Goal: Register for event/course

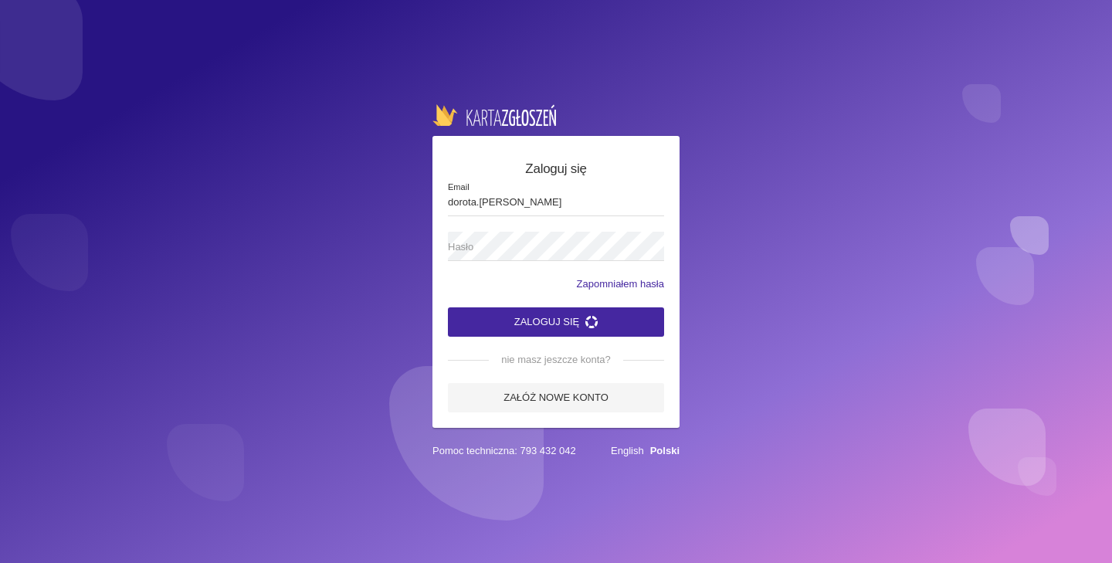
click at [486, 240] on span "Hasło" at bounding box center [548, 246] width 201 height 15
click at [508, 208] on input "dorota.zyluk" at bounding box center [556, 201] width 216 height 29
type input "d"
click at [572, 397] on link "Załóż nowe konto" at bounding box center [556, 397] width 216 height 29
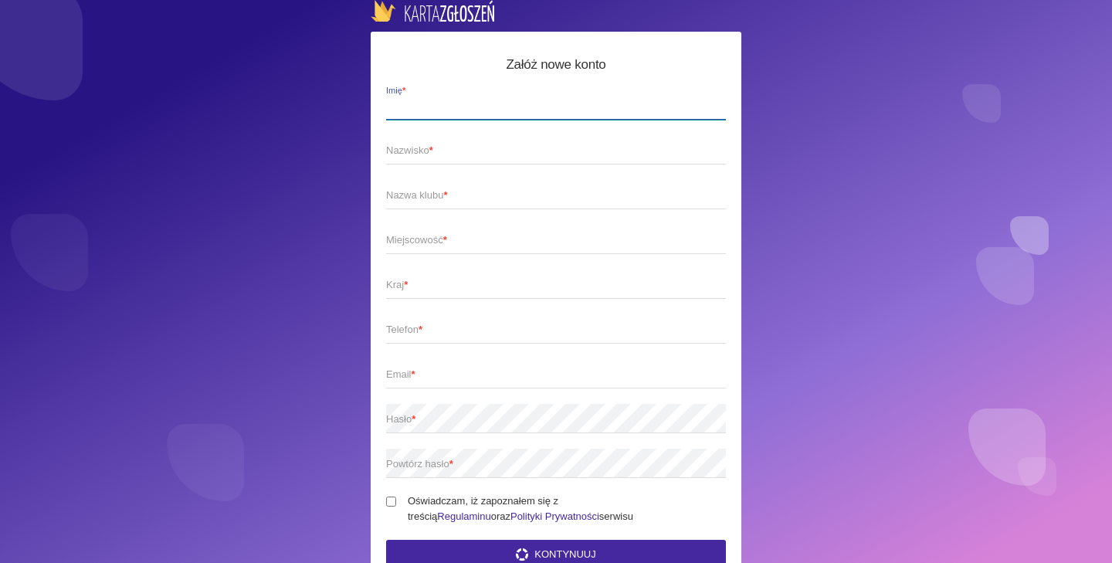
click at [449, 96] on label "Imię *" at bounding box center [556, 104] width 340 height 29
click at [449, 96] on input "Imię *" at bounding box center [556, 104] width 340 height 29
type input "dorota"
click at [425, 150] on span "Nazwisko *" at bounding box center [548, 150] width 324 height 15
click at [425, 150] on input "Nazwisko *" at bounding box center [556, 149] width 340 height 29
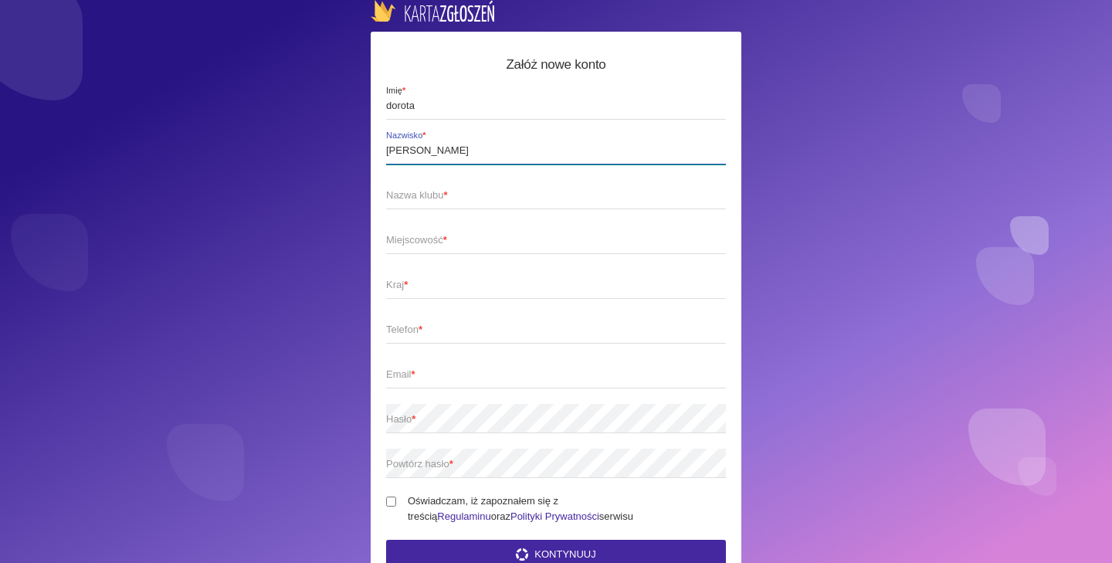
type input "Żyluk"
click at [426, 188] on span "Nazwa klubu *" at bounding box center [548, 195] width 324 height 15
click at [426, 187] on input "Nazwa klubu *" at bounding box center [556, 194] width 340 height 29
click at [406, 241] on span "Miejscowość *" at bounding box center [548, 239] width 324 height 15
click at [406, 241] on input "Miejscowość *" at bounding box center [556, 239] width 340 height 29
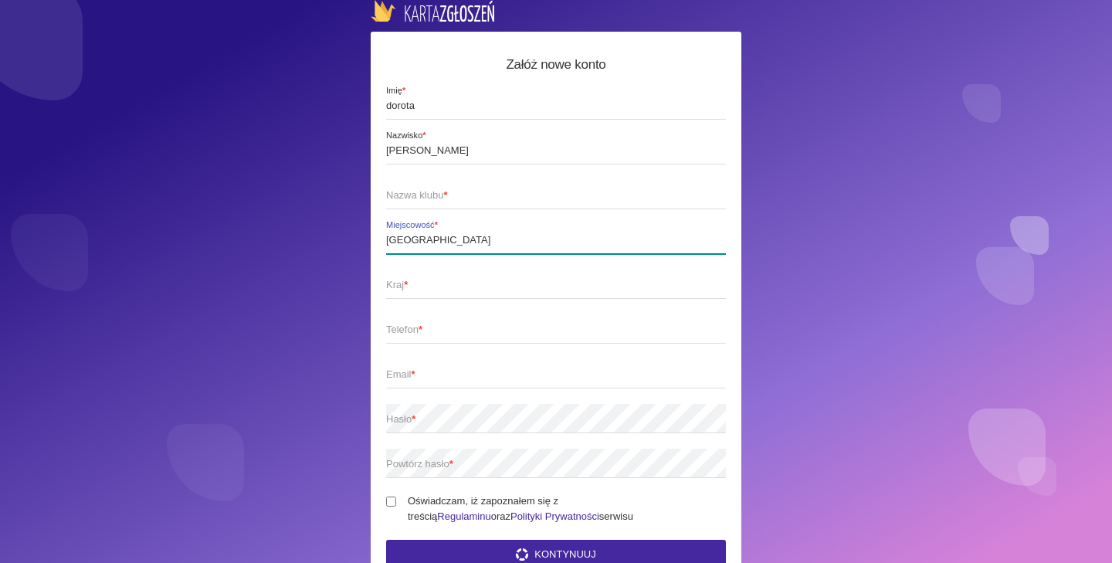
type input "Lublin"
click at [413, 287] on span "Kraj *" at bounding box center [548, 284] width 324 height 15
click at [413, 287] on input "Kraj *" at bounding box center [556, 283] width 340 height 29
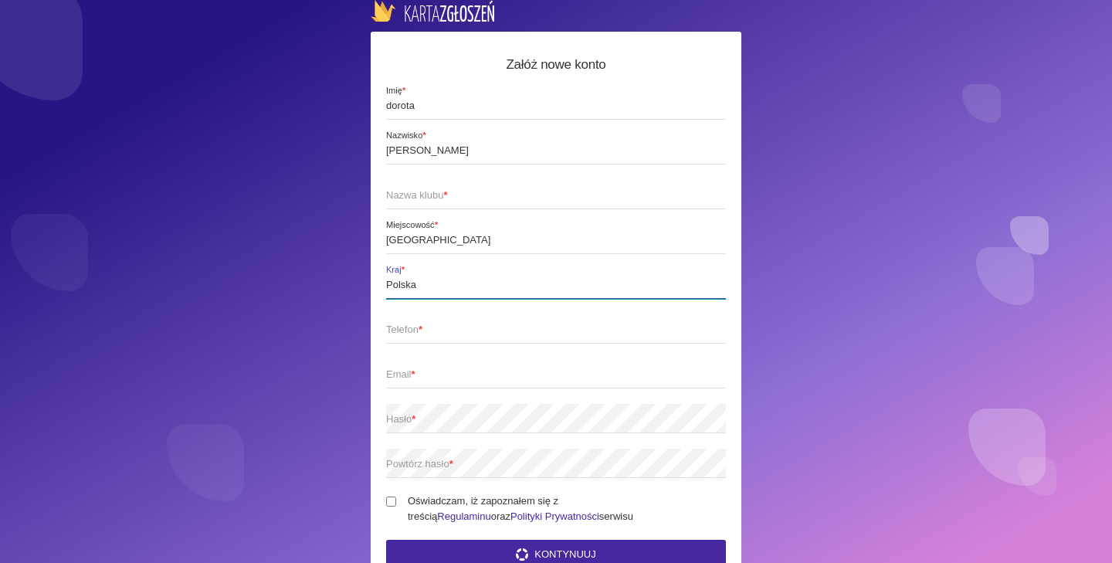
type input "Polska"
click at [430, 334] on span "Telefon *" at bounding box center [548, 329] width 324 height 15
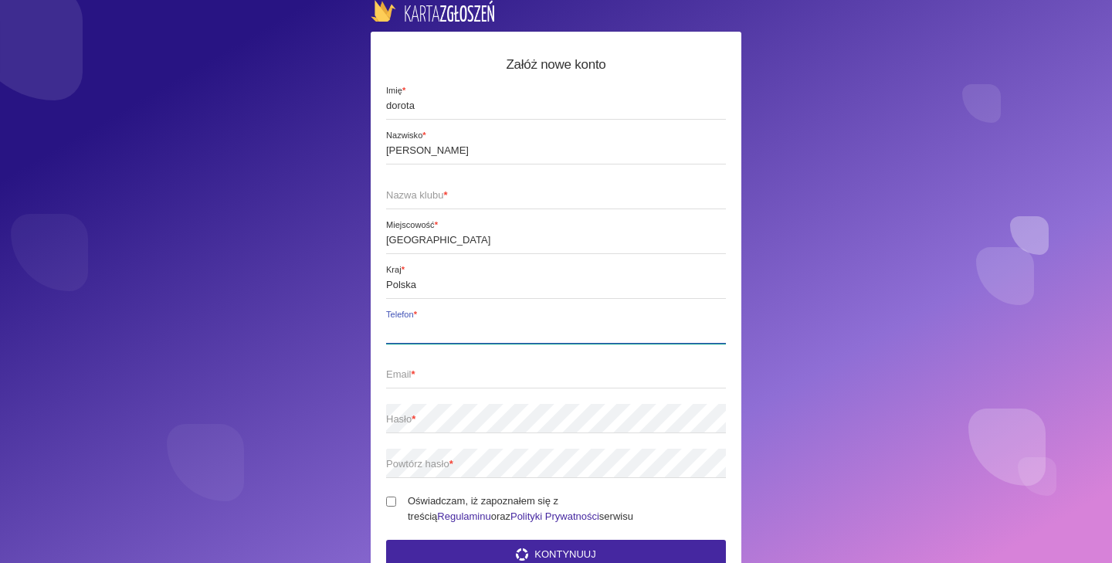
click at [430, 334] on input "Telefon *" at bounding box center [556, 328] width 340 height 29
type input "508192112"
click at [434, 380] on span "Email *" at bounding box center [548, 374] width 324 height 15
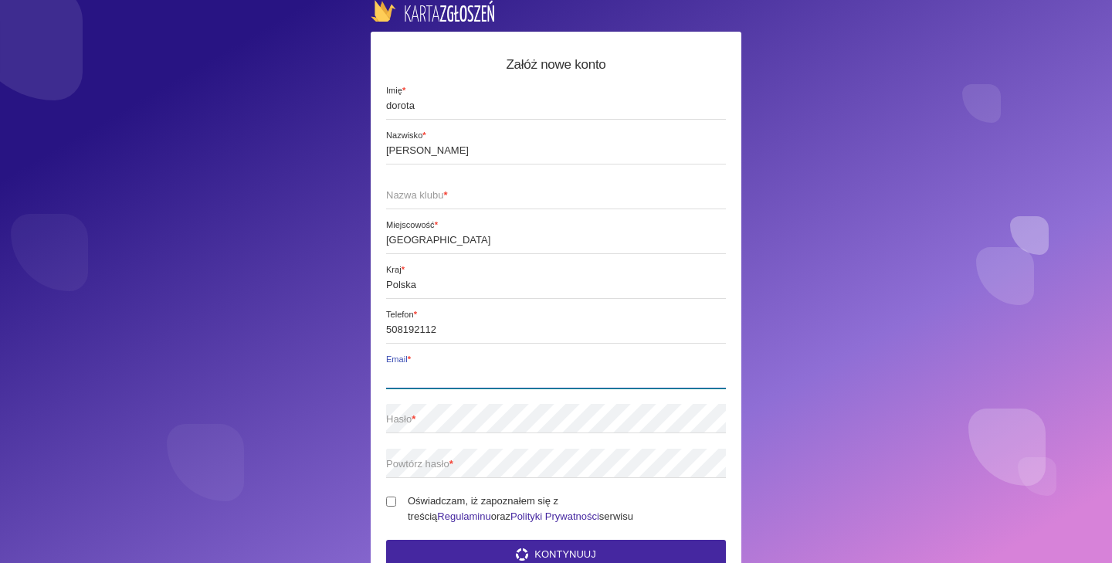
click at [434, 380] on input "Email *" at bounding box center [556, 373] width 340 height 29
type input "dorota.zyluk@wp.pl"
click at [426, 421] on span "Hasło *" at bounding box center [548, 418] width 324 height 15
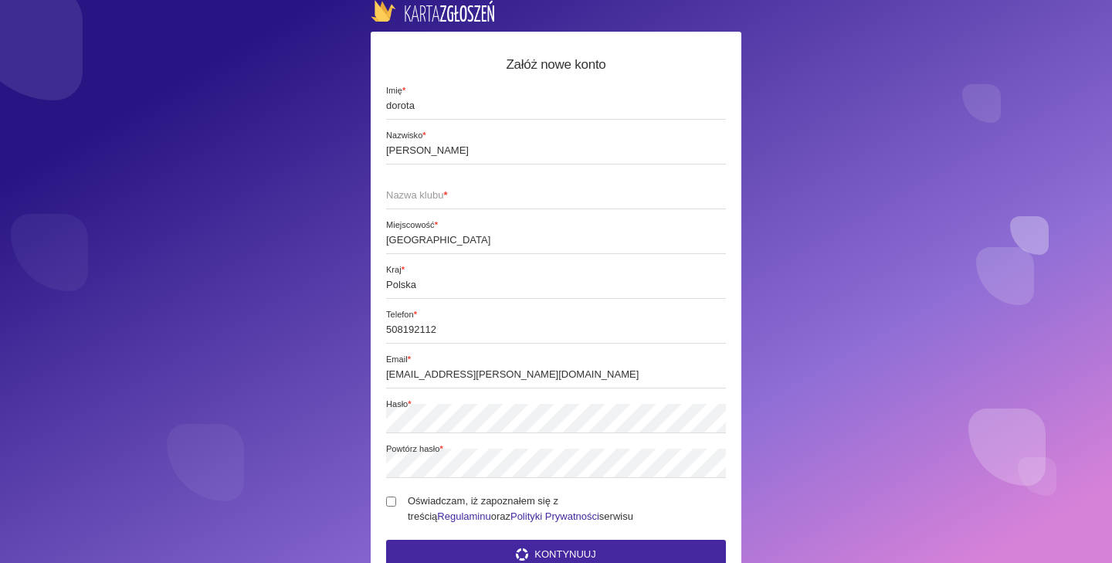
click at [392, 410] on span "Hasło *" at bounding box center [567, 404] width 362 height 13
click at [404, 404] on span "Hasło *" at bounding box center [567, 404] width 362 height 13
click at [388, 362] on span "Email *" at bounding box center [567, 360] width 362 height 13
click at [388, 362] on input "dorota.zyluk@wp.pl" at bounding box center [556, 373] width 340 height 29
click at [430, 406] on span "Hasło *" at bounding box center [567, 404] width 362 height 13
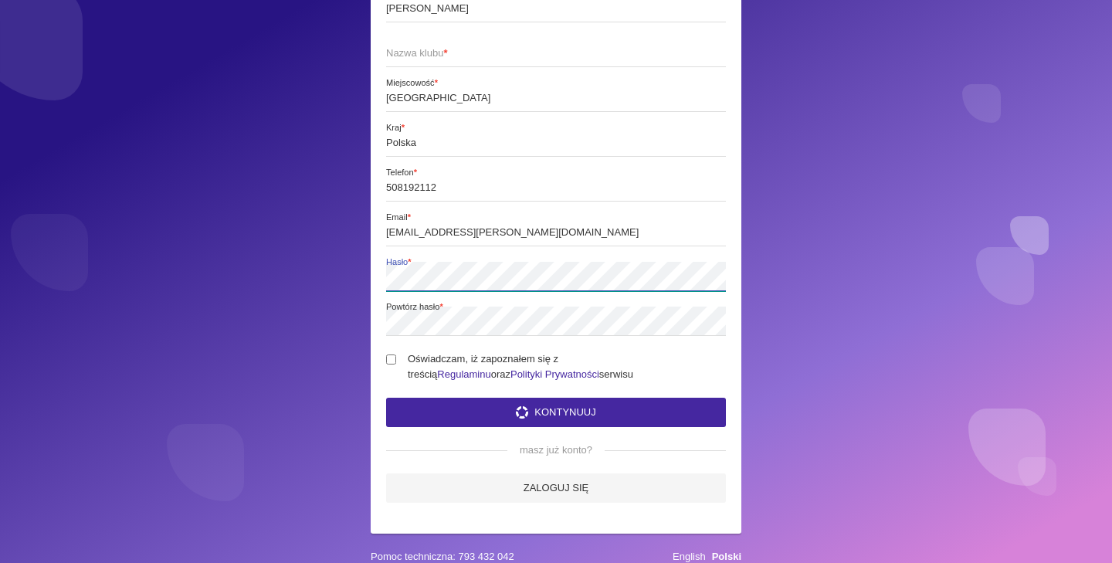
scroll to position [141, 0]
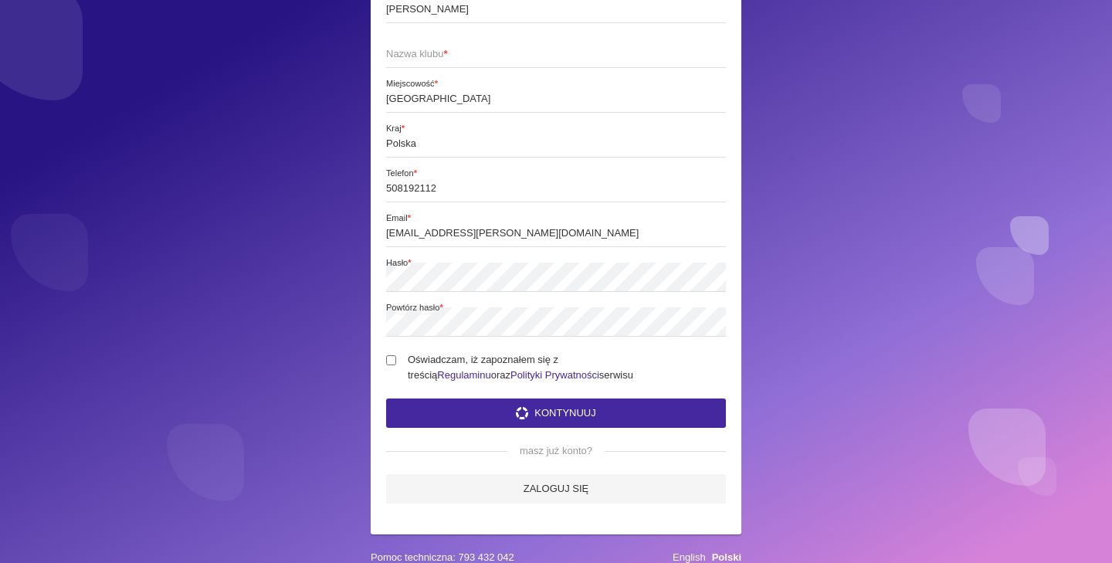
click at [462, 343] on app-labeled-field "Powtórz hasło *" at bounding box center [556, 329] width 340 height 45
click at [384, 270] on div "Załóż nowe konto dorota Imię * Żyluk Nazwisko * Nazwa klubu * Lublin Miejscowoś…" at bounding box center [556, 212] width 371 height 644
click at [405, 260] on span "Hasło *" at bounding box center [567, 263] width 362 height 13
click at [394, 359] on input "Oświadczam, iż zapoznałem się z treścią Regulaminu oraz Polityki Prywatności se…" at bounding box center [391, 360] width 10 height 10
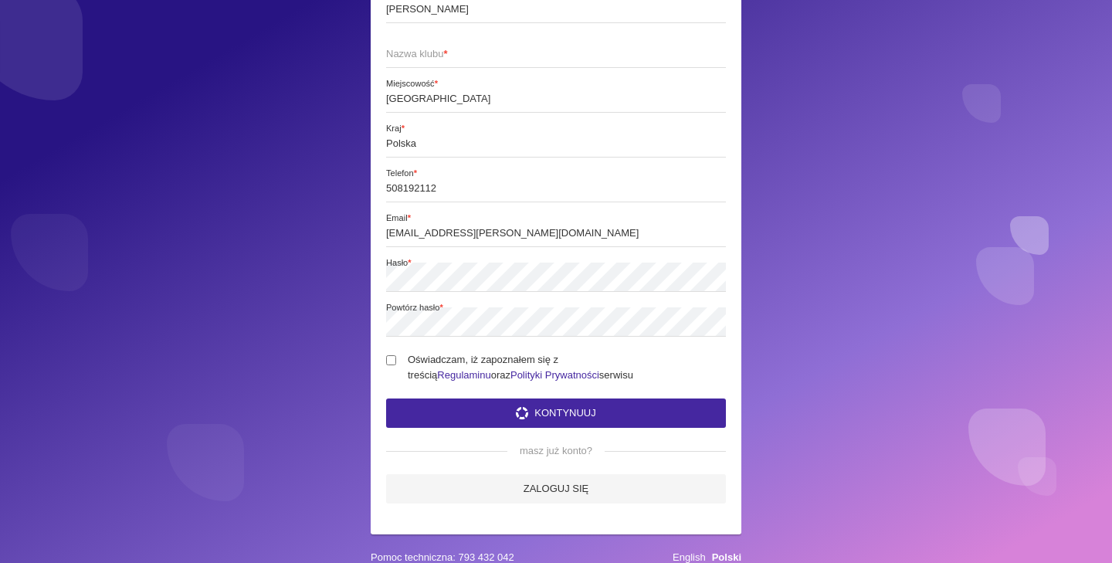
checkbox input "true"
click at [428, 415] on button "Kontynuuj" at bounding box center [556, 412] width 340 height 29
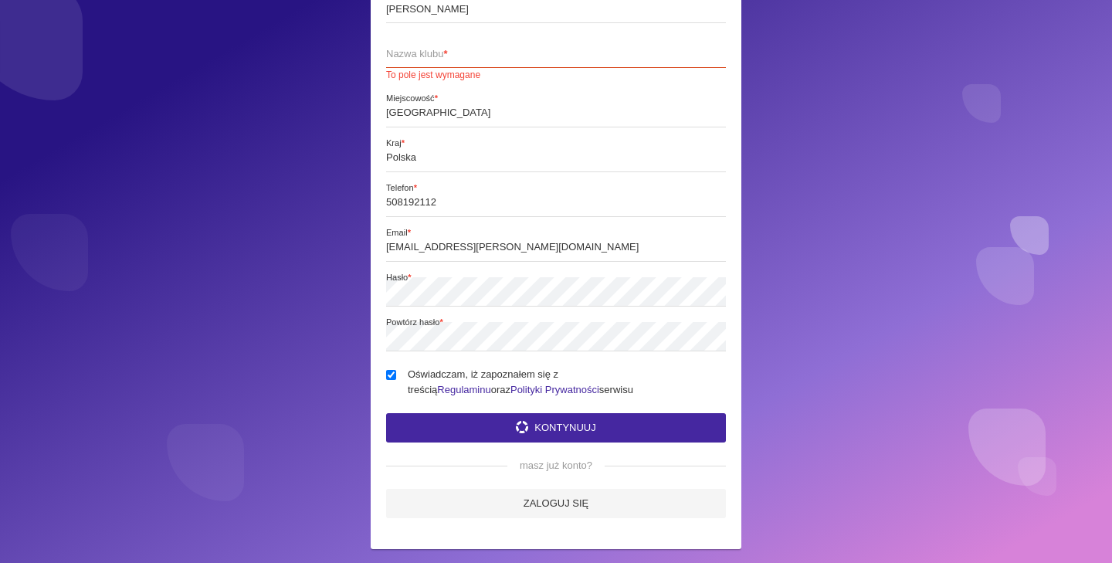
click at [477, 54] on span "Nazwa klubu *" at bounding box center [548, 53] width 324 height 15
click at [477, 54] on input "Nazwa klubu * To pole jest wymagane" at bounding box center [556, 53] width 340 height 29
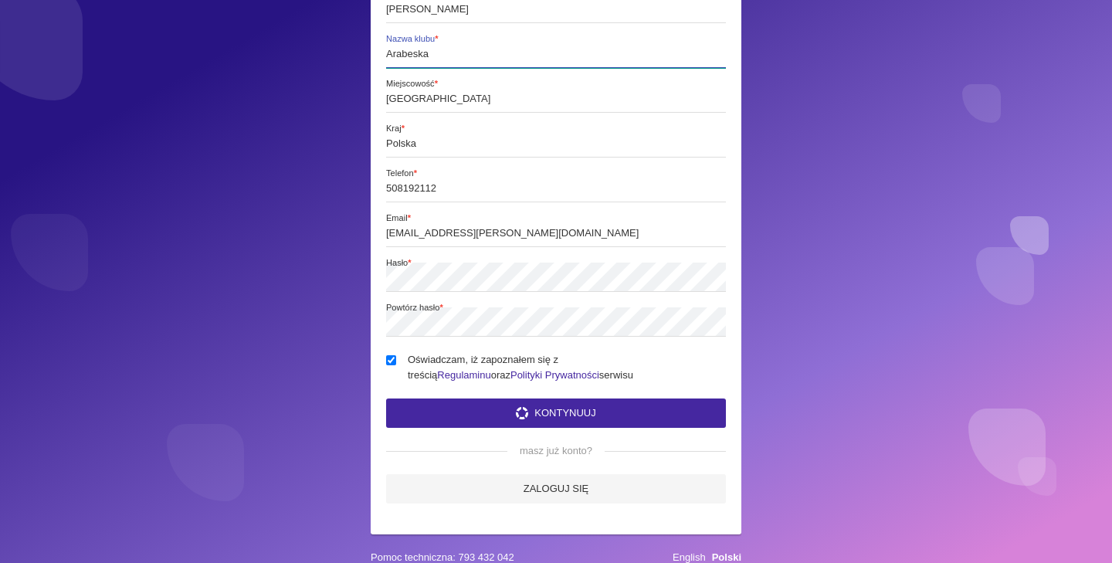
type input "Arabeska"
click at [554, 134] on span "Kraj *" at bounding box center [567, 129] width 362 height 13
click at [554, 134] on input "Polska" at bounding box center [556, 142] width 340 height 29
click at [387, 263] on span "Hasło *" at bounding box center [567, 263] width 362 height 13
click at [393, 261] on span "Hasło *" at bounding box center [567, 263] width 362 height 13
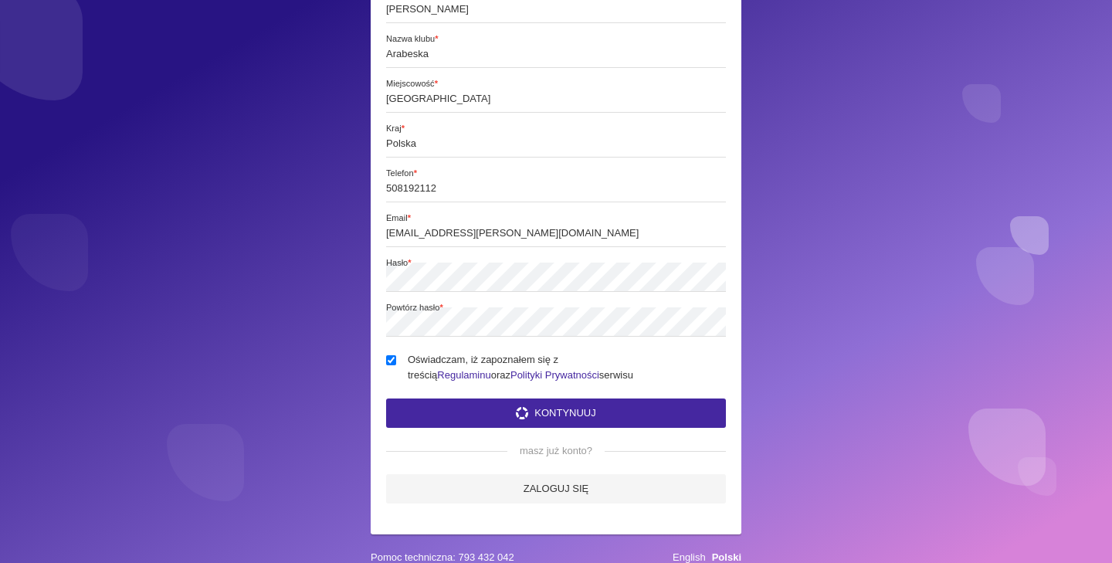
click at [503, 268] on span "Hasło *" at bounding box center [567, 263] width 362 height 13
click at [484, 415] on button "Kontynuuj" at bounding box center [556, 412] width 340 height 29
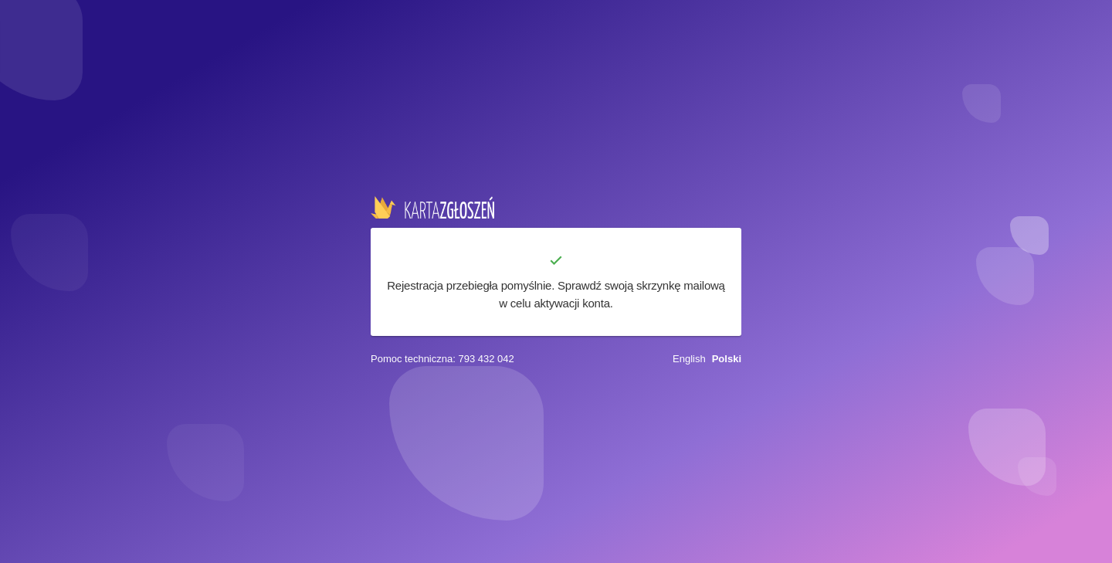
scroll to position [0, 0]
click at [581, 330] on div "Rejestracja przebiegła pomyślnie. Sprawdź swoją skrzynkę mailową w celu aktywac…" at bounding box center [556, 281] width 371 height 107
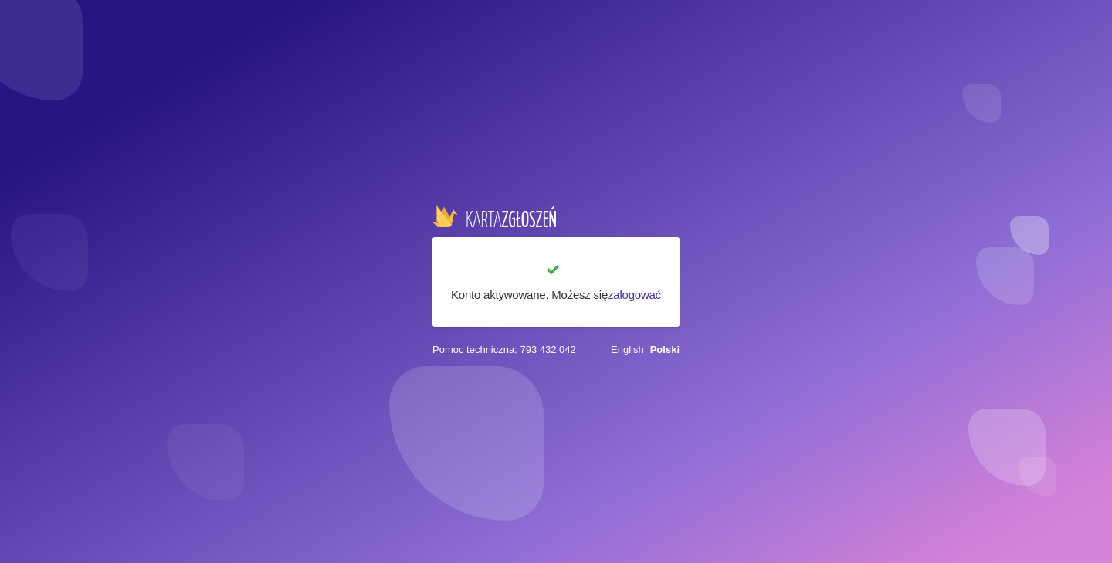
click at [610, 295] on link "zalogować" at bounding box center [633, 294] width 53 height 13
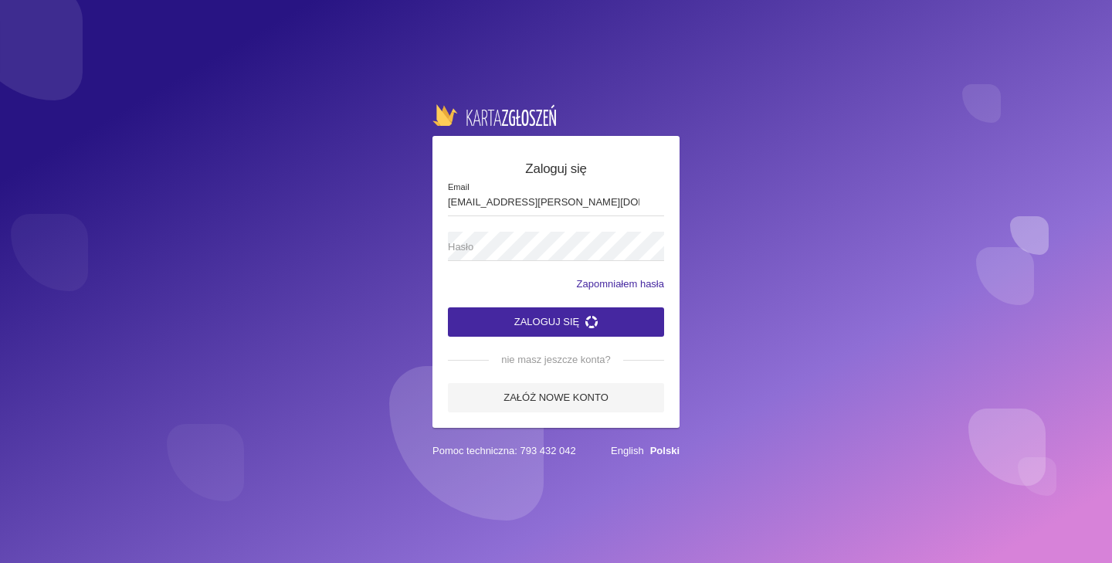
type input "dorota.zyluk@wp.pl"
click at [540, 241] on span "Hasło" at bounding box center [548, 246] width 201 height 15
click at [553, 321] on button "Zaloguj się" at bounding box center [556, 321] width 216 height 29
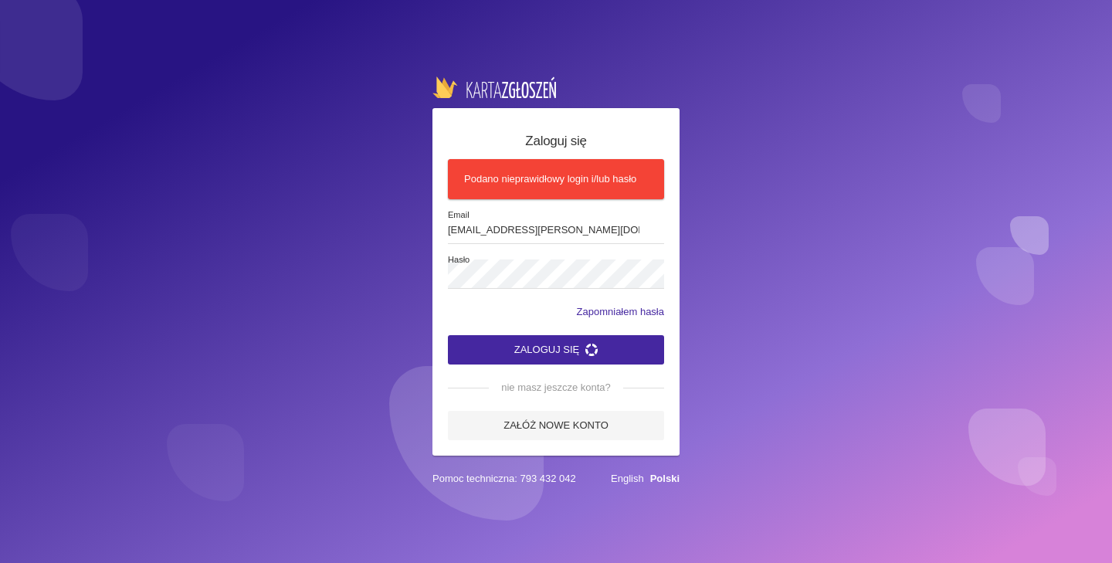
click at [585, 309] on link "Zapomniałem hasła" at bounding box center [620, 311] width 87 height 15
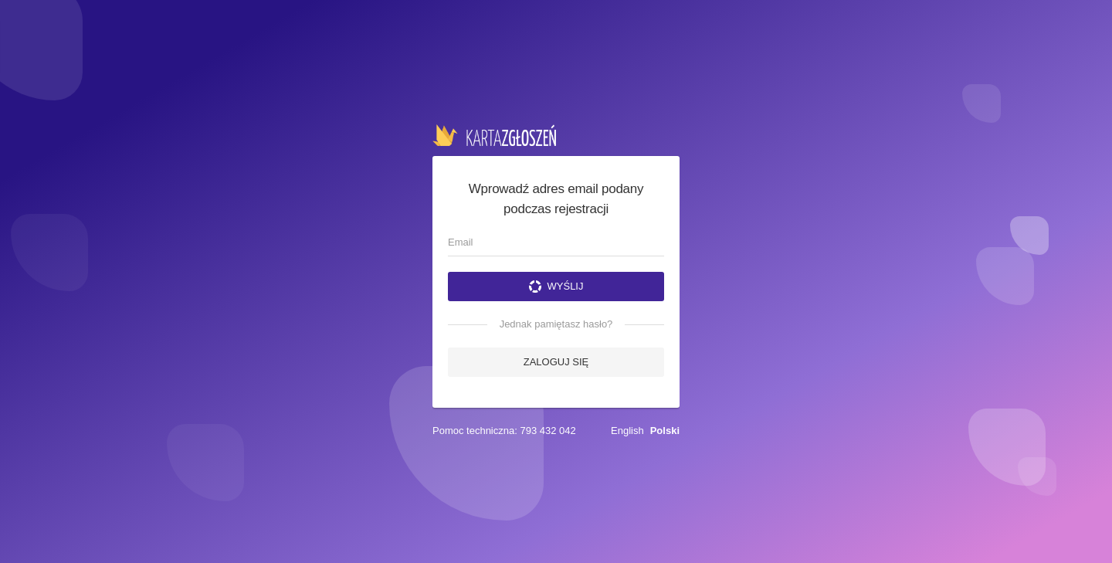
click at [561, 289] on button "Wyślij" at bounding box center [556, 286] width 216 height 29
click at [510, 236] on input "email" at bounding box center [556, 241] width 216 height 29
type input "dorota.zyluk@wp.pl"
click at [509, 285] on button "Wyślij" at bounding box center [556, 286] width 216 height 29
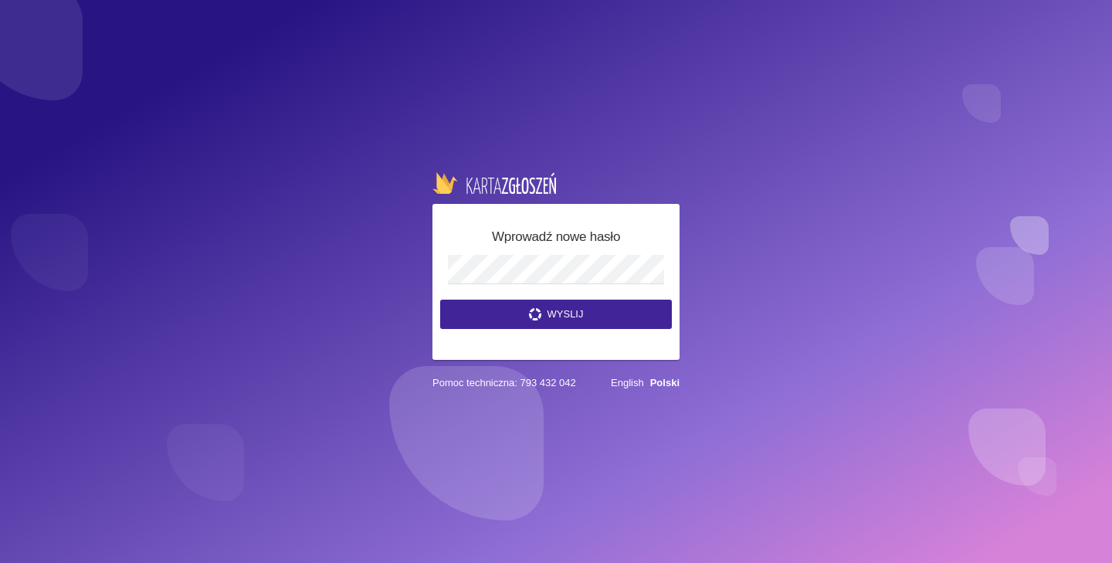
click at [476, 301] on button "Wyslij" at bounding box center [556, 313] width 232 height 29
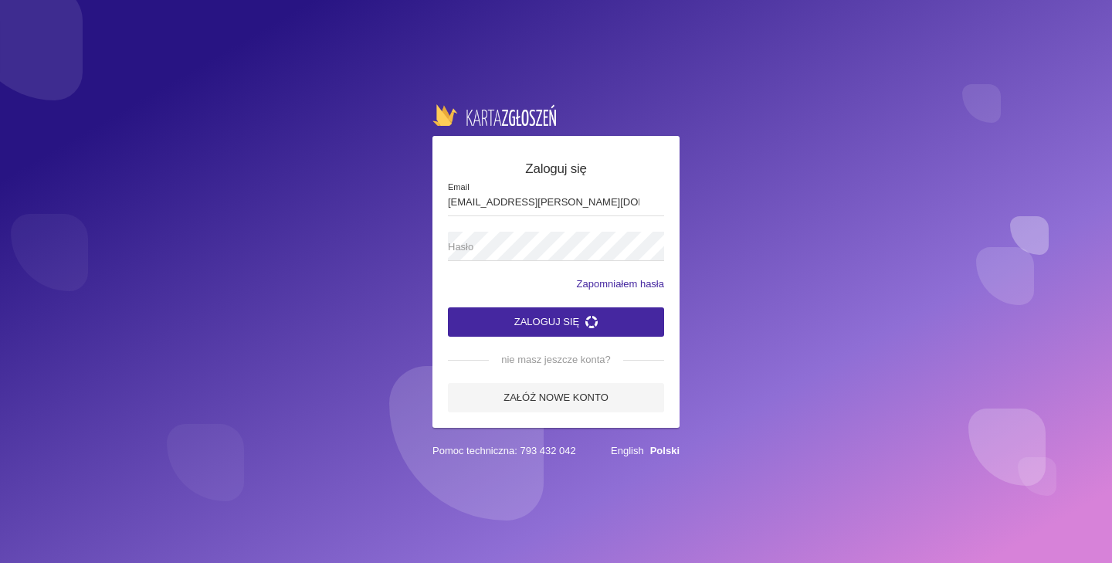
type input "dorota.zyluk@wp.pl"
click at [506, 250] on span "Hasło" at bounding box center [548, 246] width 201 height 15
click at [486, 321] on button "Zaloguj się" at bounding box center [556, 321] width 216 height 29
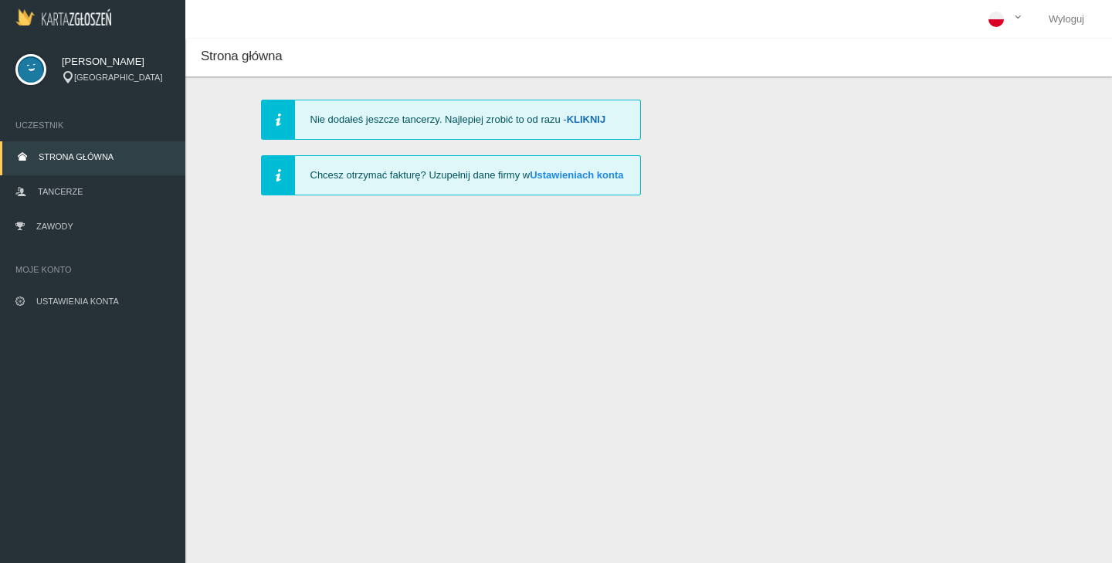
click at [591, 118] on link "Kliknij" at bounding box center [586, 119] width 39 height 12
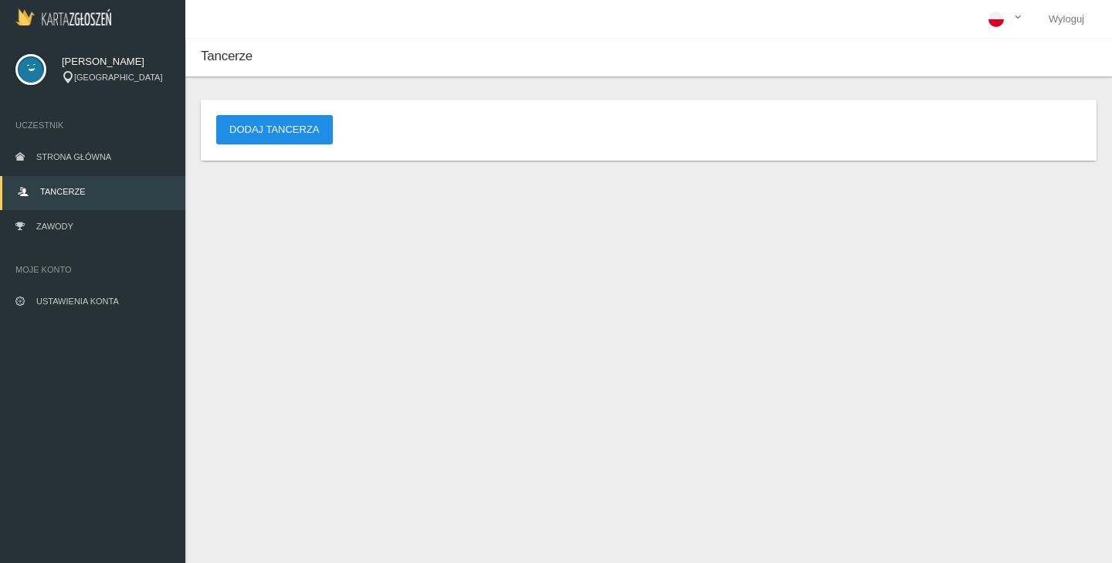
click at [307, 131] on button "Dodaj tancerza" at bounding box center [274, 129] width 117 height 29
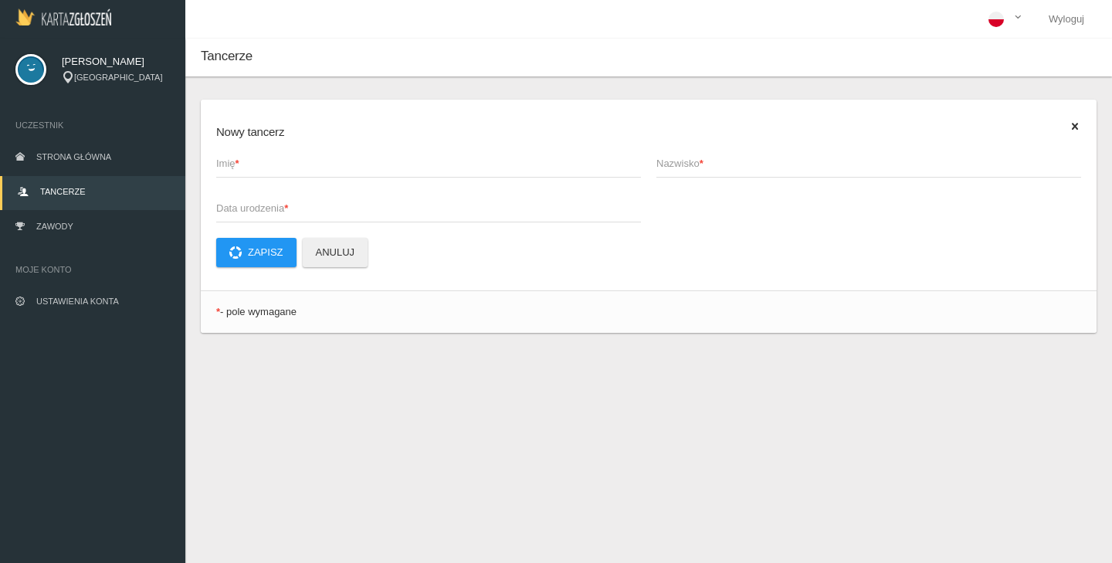
click at [294, 168] on span "Imię *" at bounding box center [420, 163] width 409 height 15
click at [294, 168] on input "Imię *" at bounding box center [428, 162] width 425 height 29
type input "d"
type input "Daria"
click at [665, 171] on span "Nazwisko *" at bounding box center [860, 163] width 409 height 15
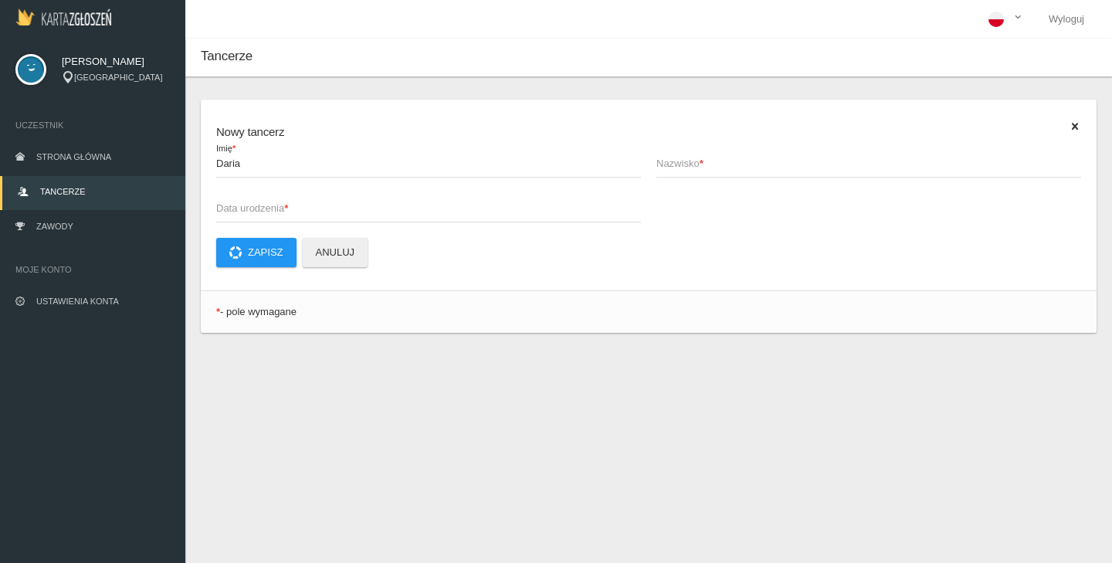
click at [665, 171] on input "Nazwisko *" at bounding box center [868, 162] width 425 height 29
type input "Potręć"
click at [353, 206] on span "Data urodzenia *" at bounding box center [420, 208] width 409 height 15
click at [353, 206] on input "Data urodzenia *" at bounding box center [428, 207] width 425 height 29
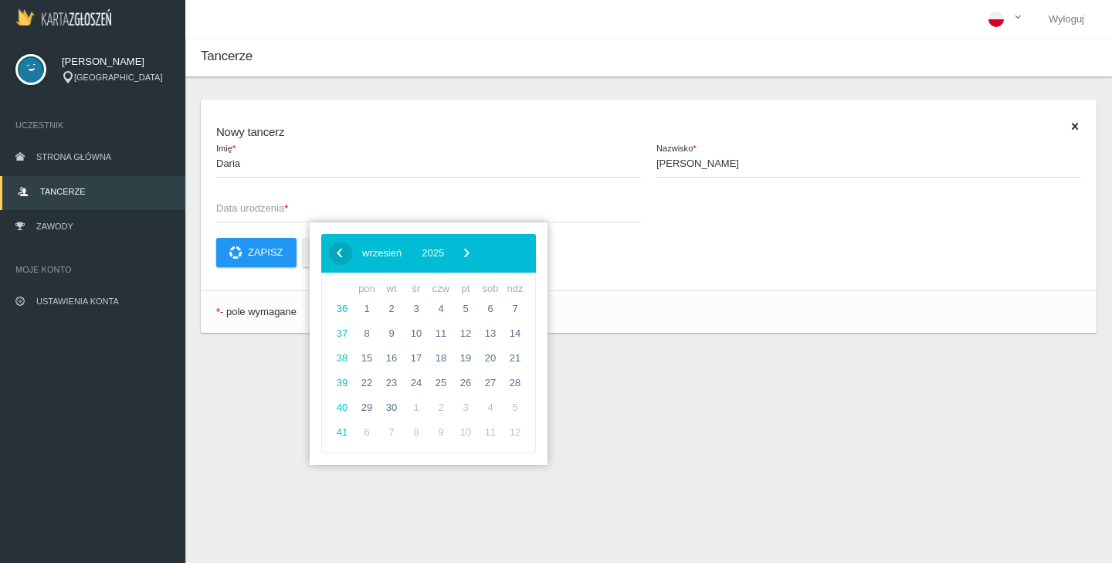
click at [338, 251] on span "‹" at bounding box center [339, 252] width 23 height 23
click at [283, 205] on span "Data urodzenia *" at bounding box center [420, 208] width 409 height 15
click at [283, 205] on input "Data urodzenia *" at bounding box center [428, 207] width 425 height 29
click at [587, 255] on p "Zapisz Anuluj" at bounding box center [648, 252] width 865 height 29
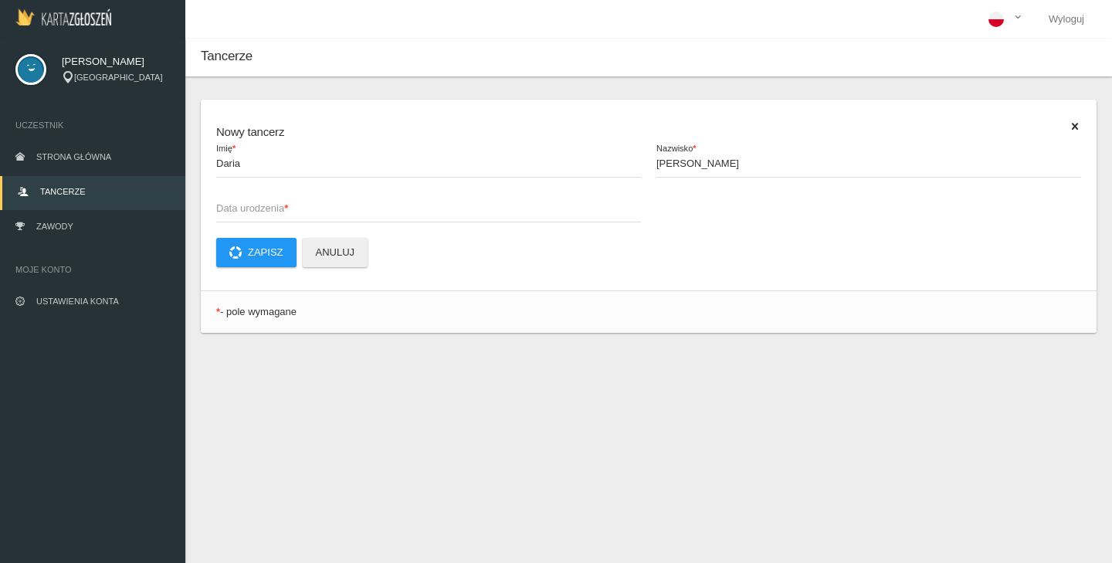
click at [304, 205] on span "Data urodzenia *" at bounding box center [420, 208] width 409 height 15
click at [304, 205] on input "Data urodzenia *" at bounding box center [428, 207] width 425 height 29
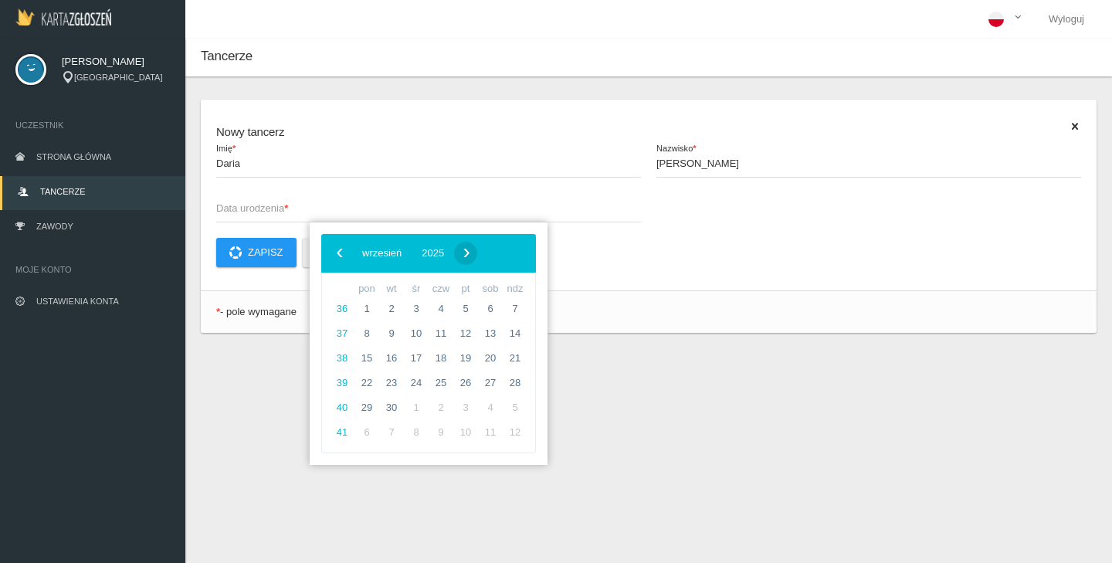
click at [478, 255] on span "›" at bounding box center [466, 252] width 23 height 23
click at [489, 255] on span "›" at bounding box center [477, 252] width 23 height 23
click at [473, 255] on span "›" at bounding box center [461, 252] width 23 height 23
click at [477, 255] on span "›" at bounding box center [465, 252] width 23 height 23
click at [335, 255] on span "‹" at bounding box center [339, 252] width 23 height 23
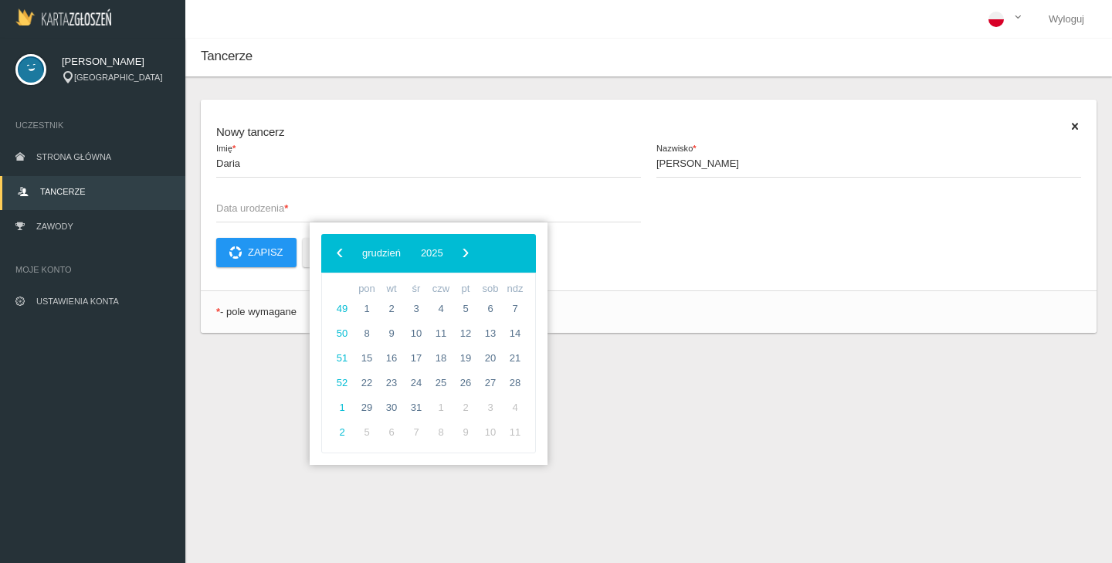
click at [335, 255] on span "‹" at bounding box center [339, 252] width 23 height 23
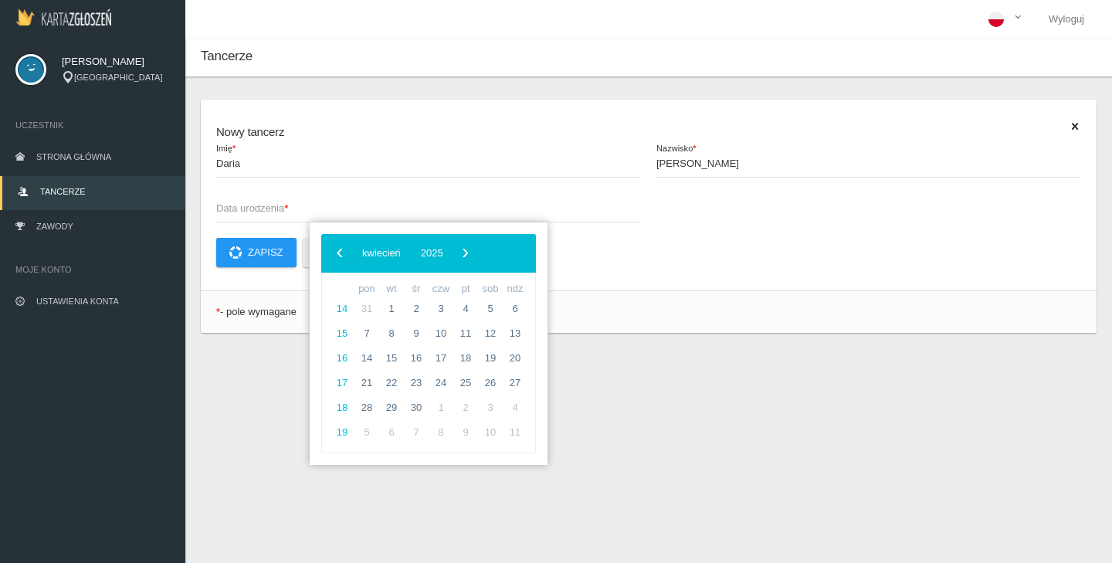
click at [335, 255] on span "‹" at bounding box center [339, 252] width 23 height 23
click at [362, 252] on bs-datepicker-navigation-view "‹ ​ styczeń ​ 2025 ​ ›" at bounding box center [400, 249] width 143 height 12
click at [291, 215] on span "Data urodzenia *" at bounding box center [420, 208] width 409 height 15
click at [291, 215] on input "Data urodzenia *" at bounding box center [428, 207] width 425 height 29
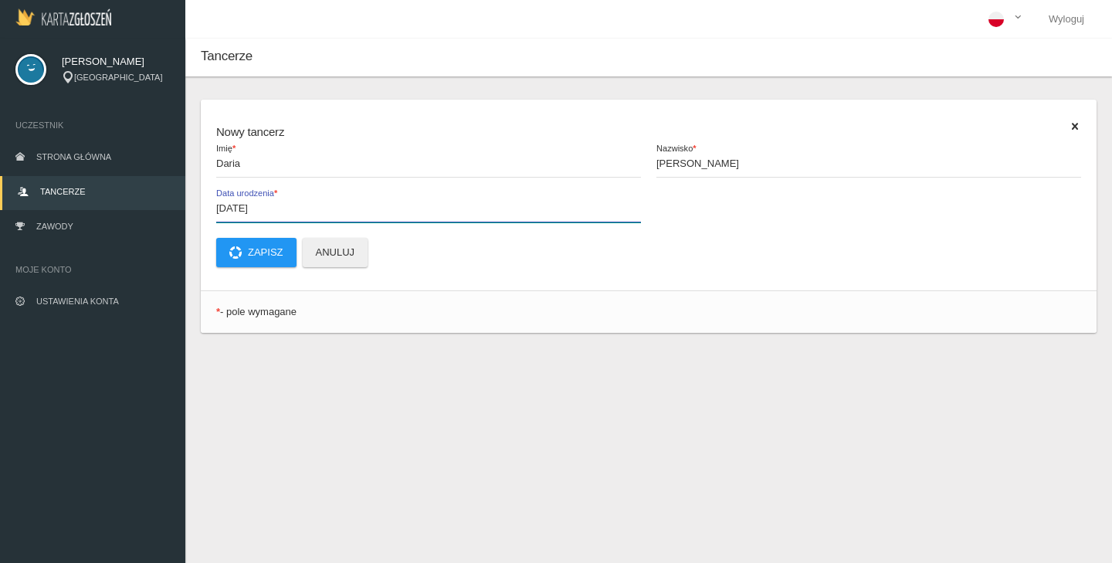
click at [238, 208] on input "2025-02-20" at bounding box center [428, 207] width 425 height 29
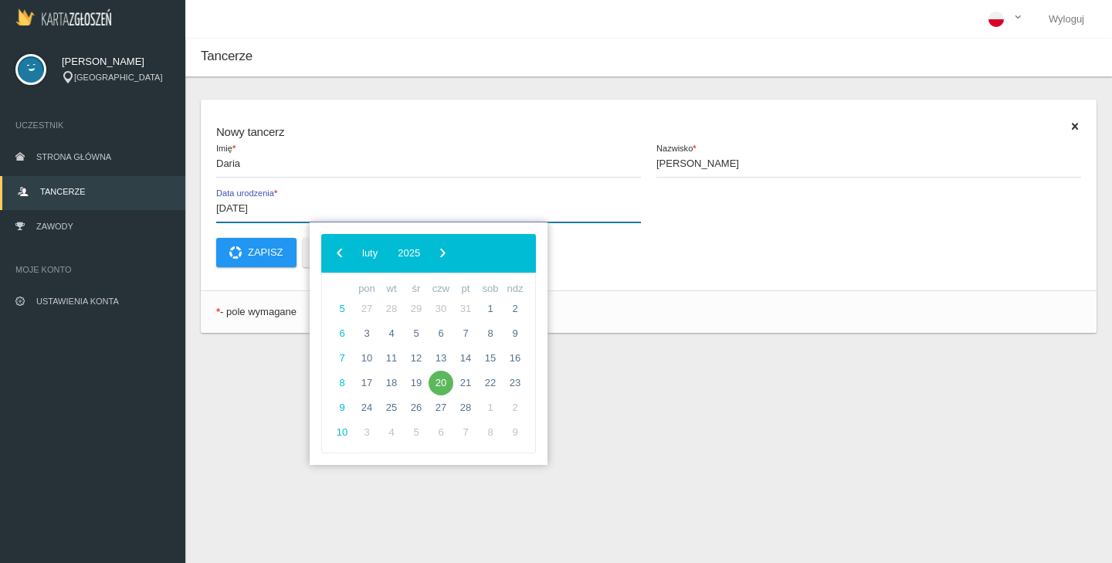
click at [277, 210] on input "2011-02-20" at bounding box center [428, 207] width 425 height 29
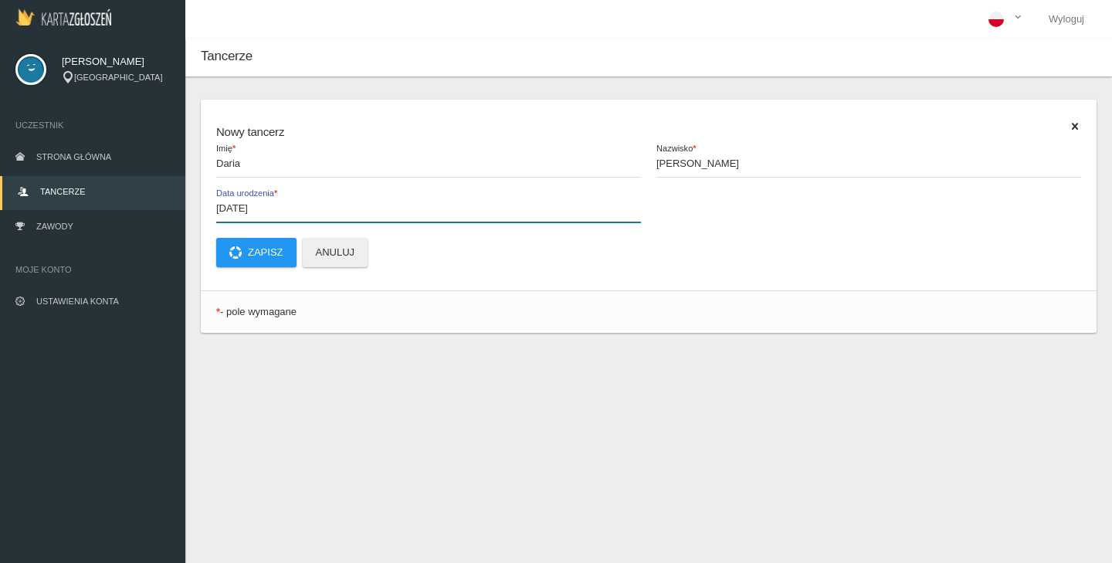
type input "2011-02-25"
click at [288, 255] on button "Zapisz" at bounding box center [256, 252] width 80 height 29
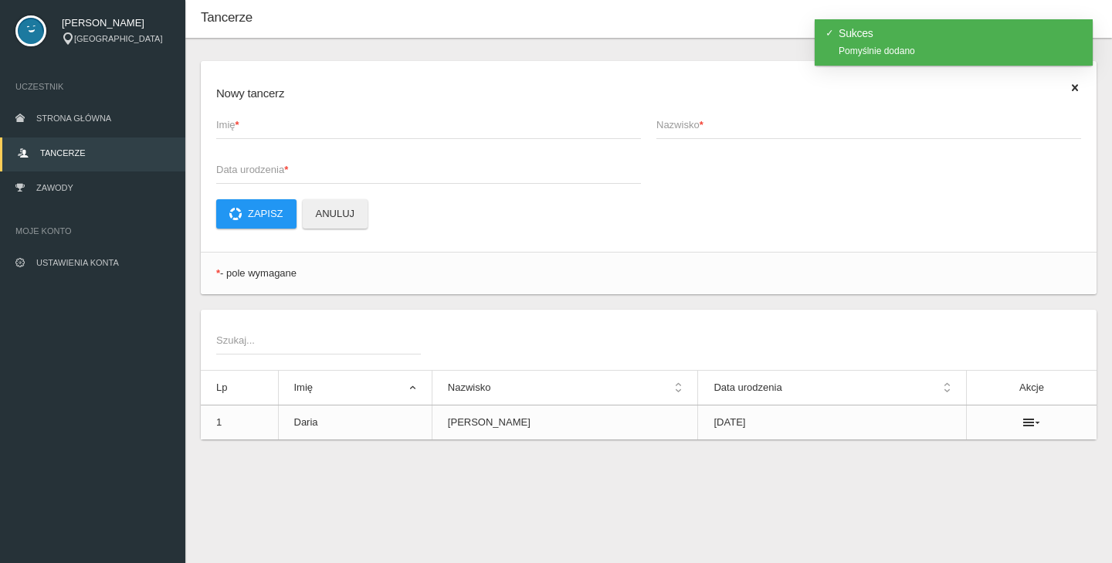
scroll to position [39, 0]
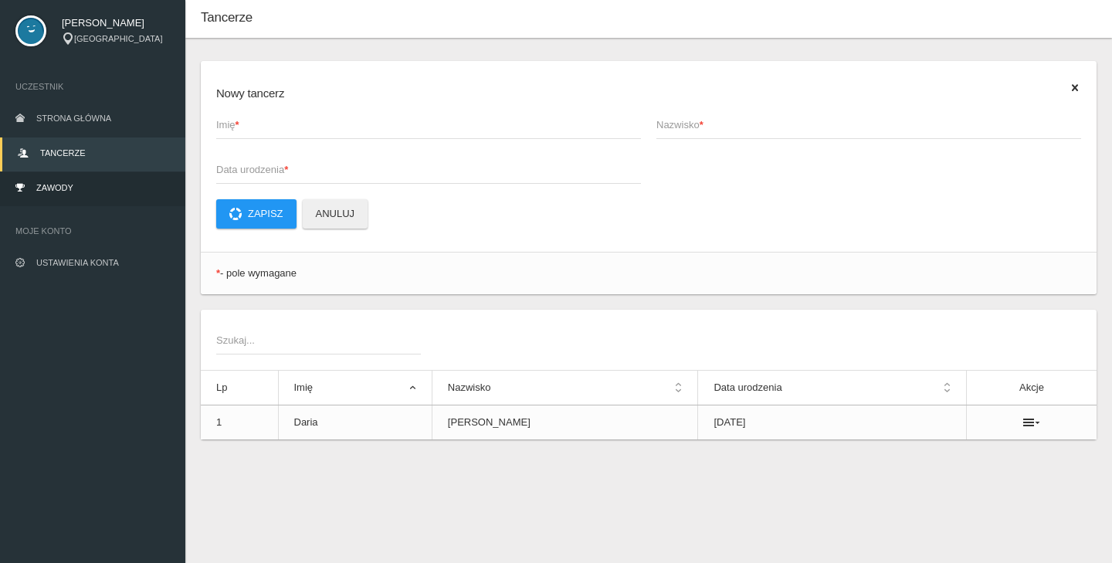
click at [52, 185] on span "Zawody" at bounding box center [54, 187] width 37 height 9
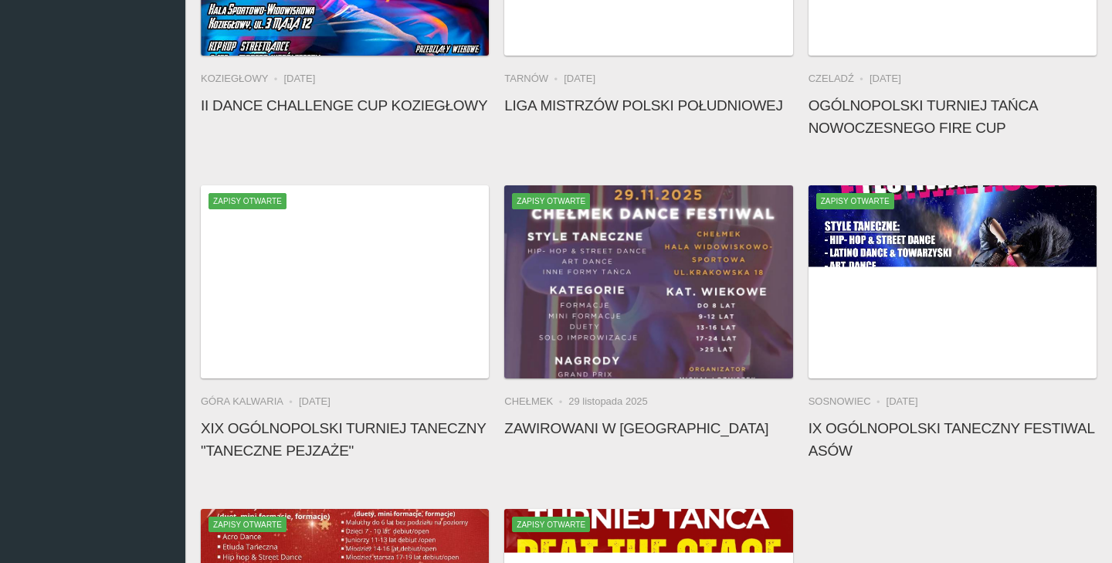
scroll to position [631, 0]
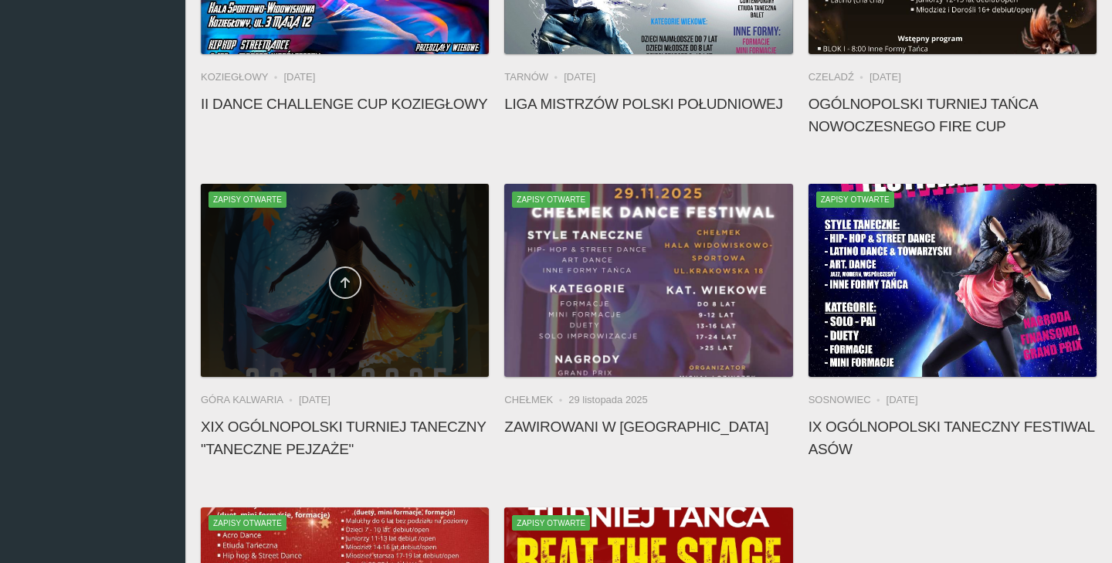
click at [353, 293] on link at bounding box center [345, 282] width 32 height 32
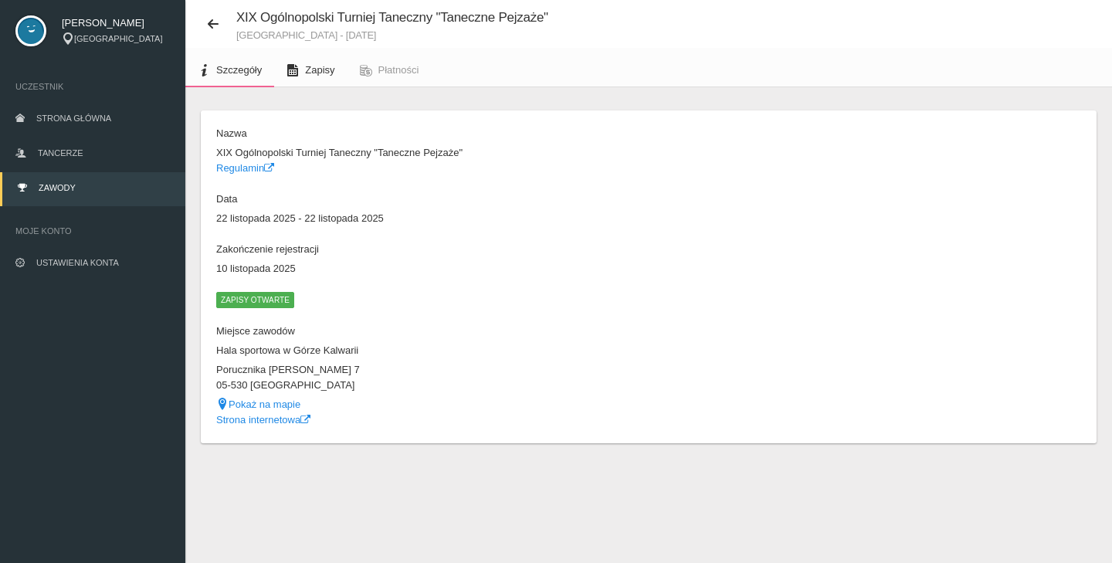
click at [328, 69] on span "Zapisy" at bounding box center [319, 70] width 29 height 12
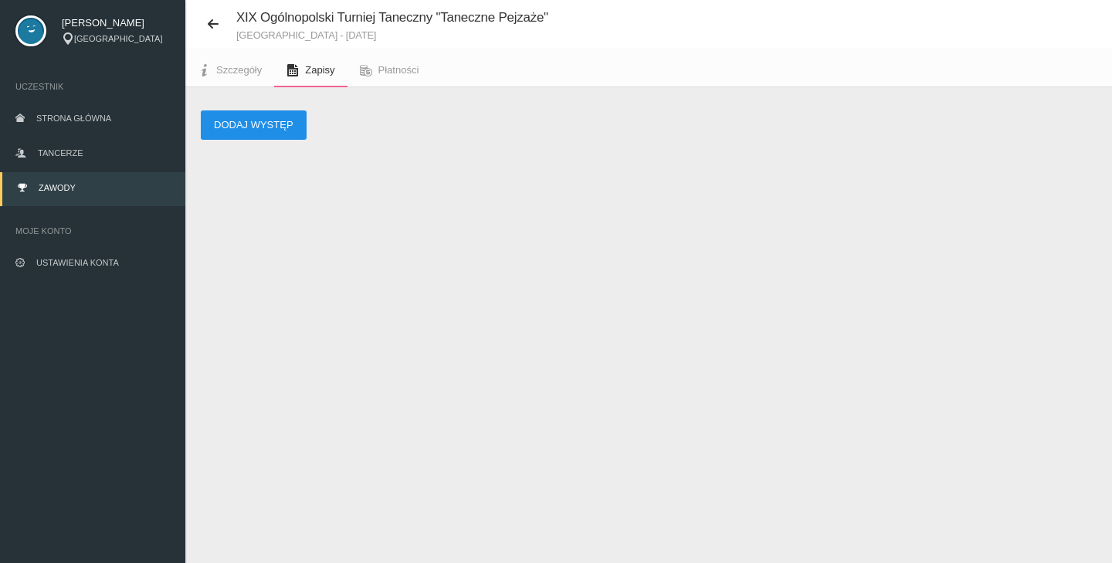
click at [268, 127] on button "Dodaj występ" at bounding box center [254, 124] width 106 height 29
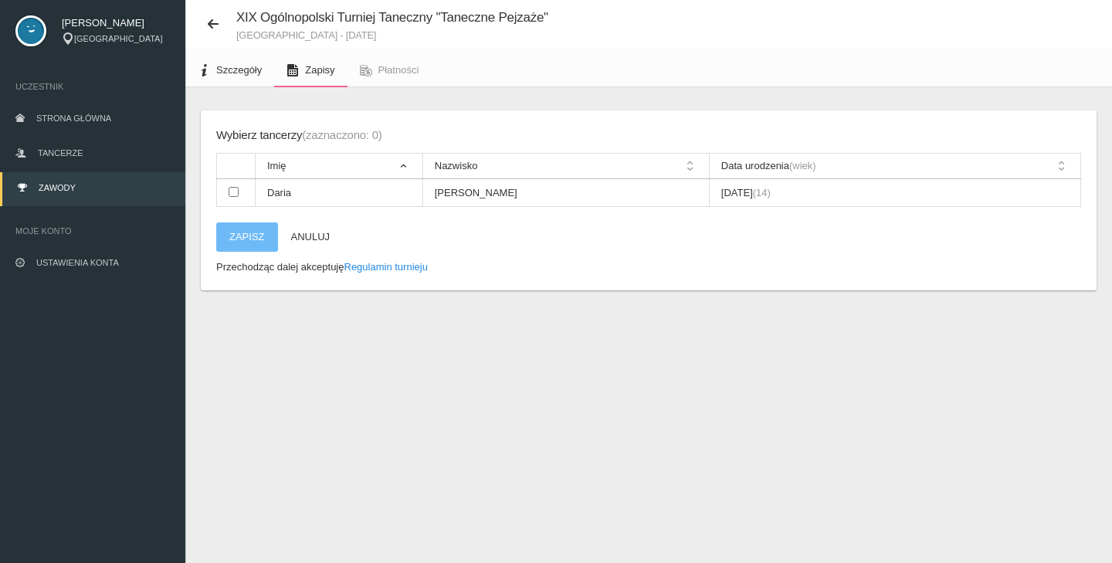
click at [233, 72] on span "Szczegóły" at bounding box center [239, 70] width 46 height 12
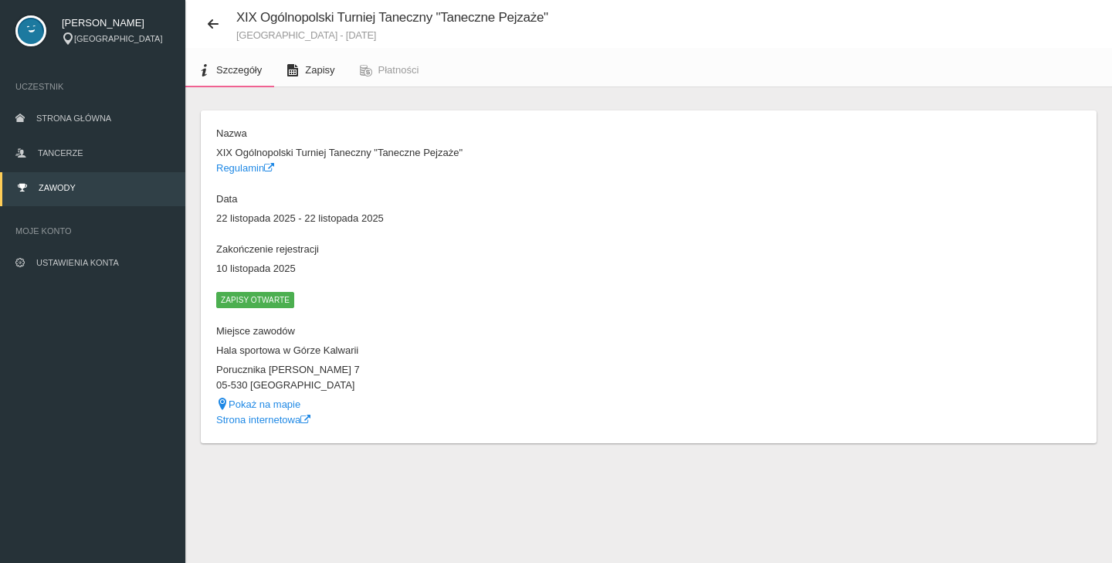
click at [304, 69] on link "Zapisy" at bounding box center [310, 70] width 73 height 34
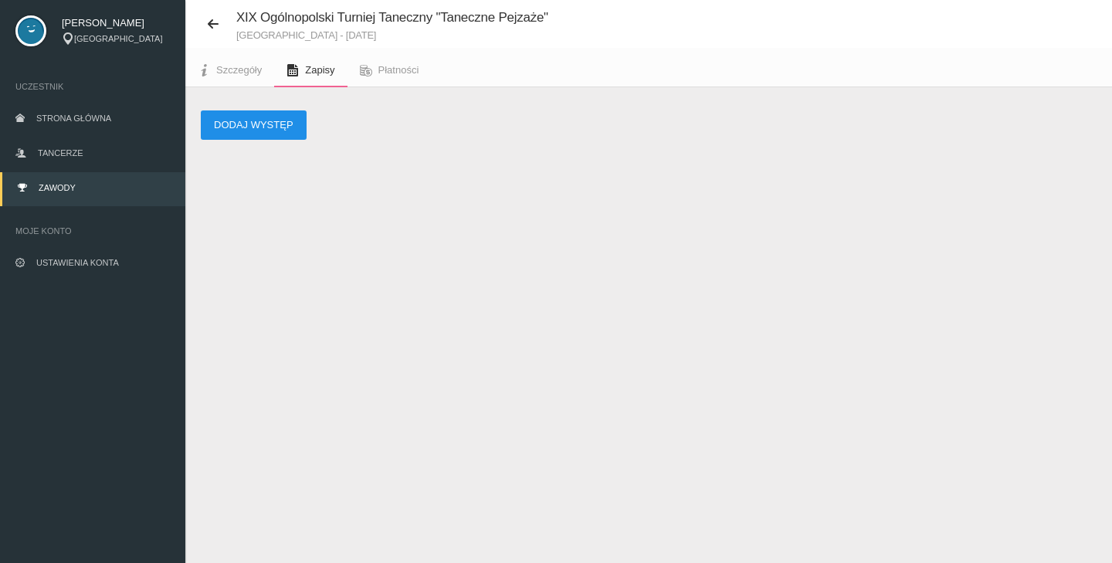
click at [285, 127] on button "Dodaj występ" at bounding box center [254, 124] width 106 height 29
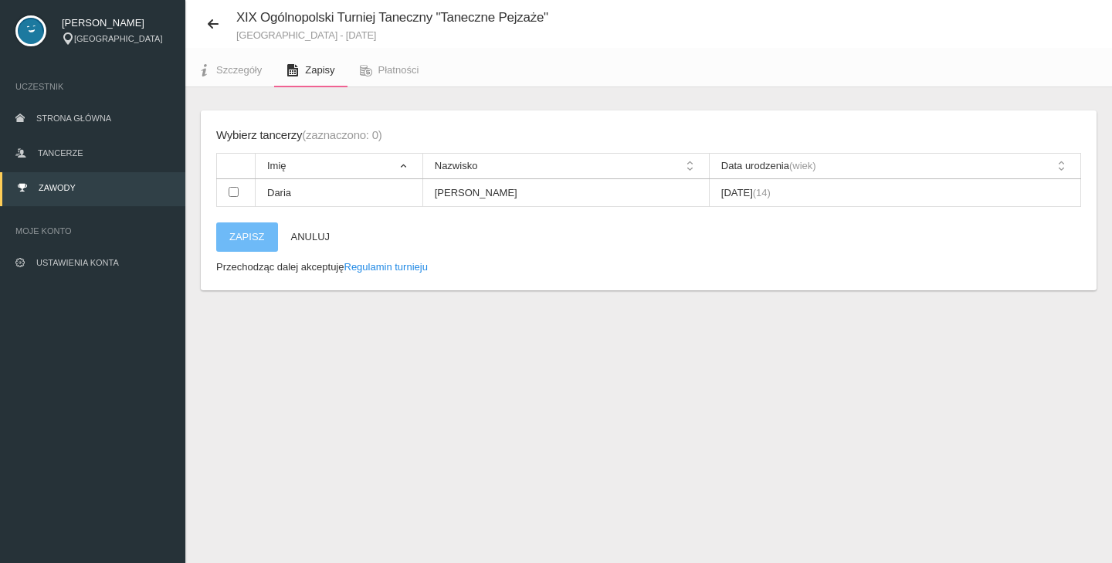
click at [258, 232] on button "Zapisz" at bounding box center [247, 236] width 62 height 29
click at [259, 239] on button "Zapisz" at bounding box center [247, 236] width 62 height 29
click at [351, 21] on span "XIX Ogólnopolski Turniej Taneczny "Taneczne Pejzaże"" at bounding box center [392, 17] width 312 height 15
click at [403, 82] on link "Płatności" at bounding box center [389, 70] width 84 height 34
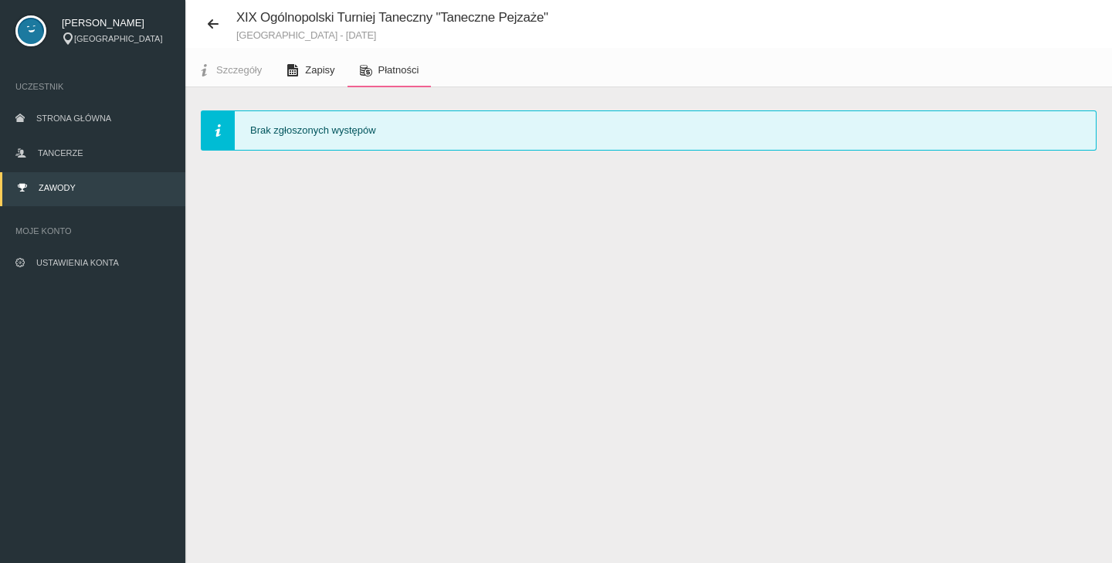
click at [330, 80] on link "Zapisy" at bounding box center [310, 70] width 73 height 34
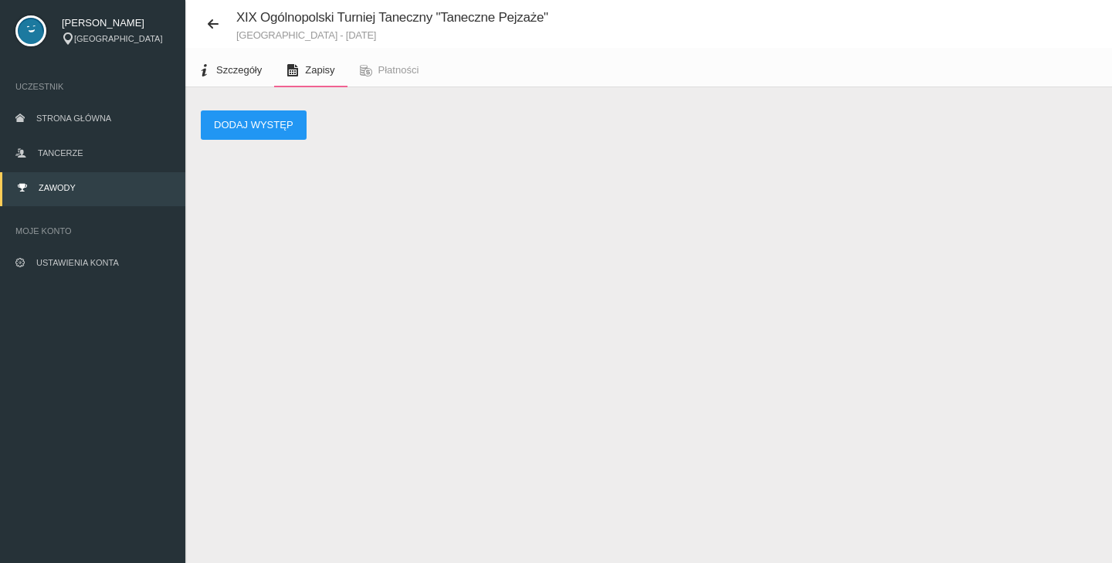
click at [245, 69] on span "Szczegóły" at bounding box center [239, 70] width 46 height 12
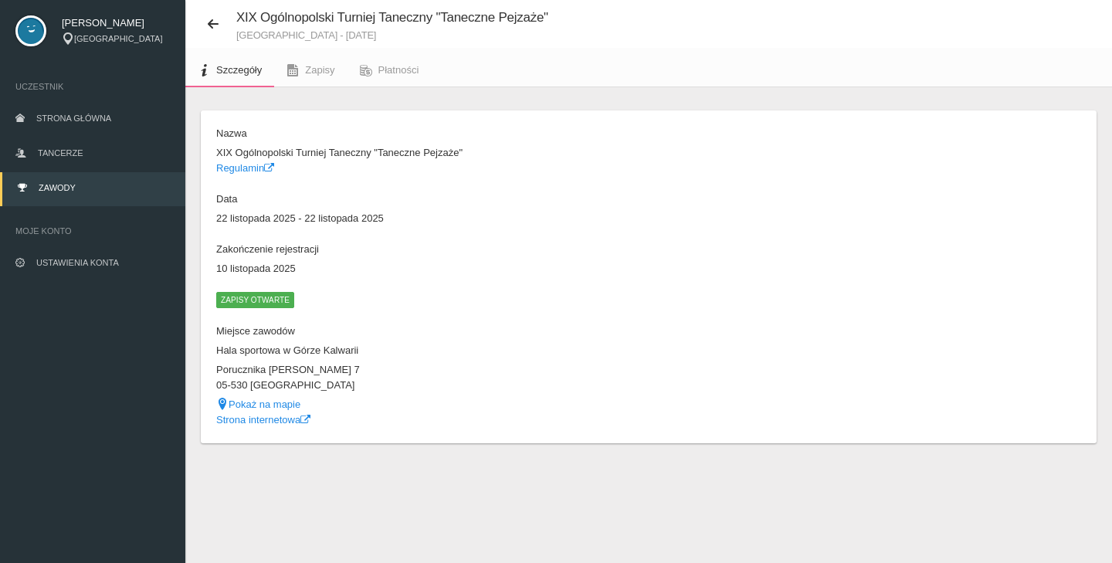
click at [271, 299] on span "Zapisy otwarte" at bounding box center [255, 299] width 78 height 15
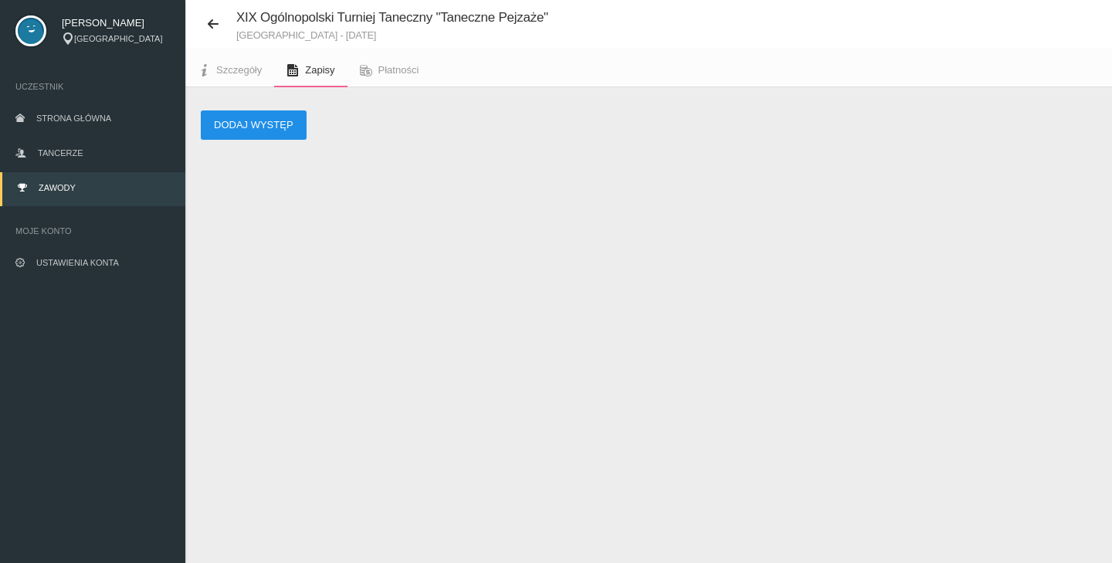
click at [257, 131] on button "Dodaj występ" at bounding box center [254, 124] width 106 height 29
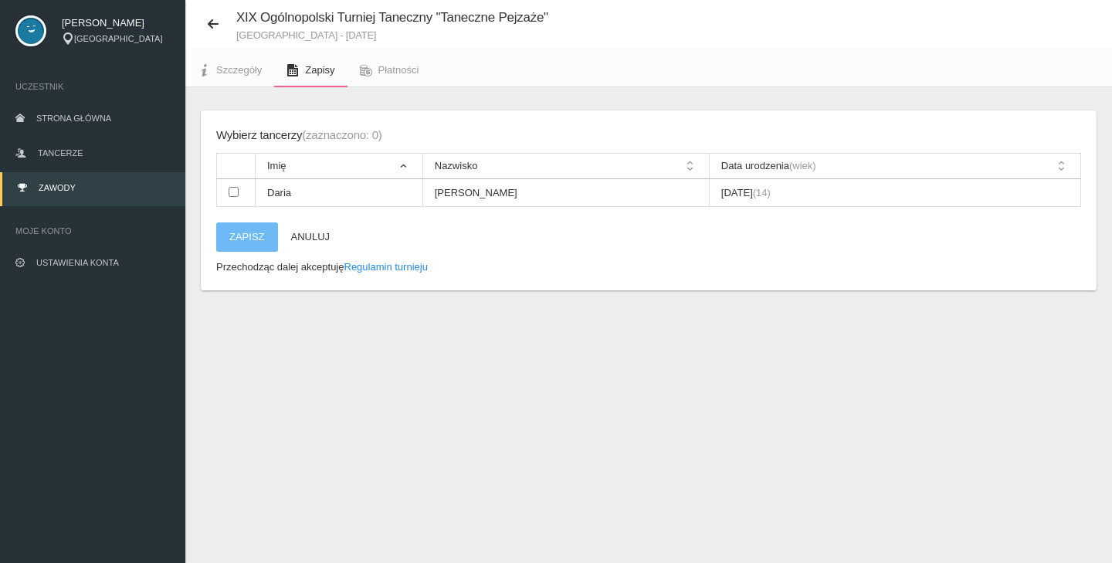
click at [1058, 173] on th "Data urodzenia (wiek)" at bounding box center [894, 166] width 371 height 25
click at [1058, 170] on th "Data urodzenia (wiek)" at bounding box center [894, 166] width 371 height 25
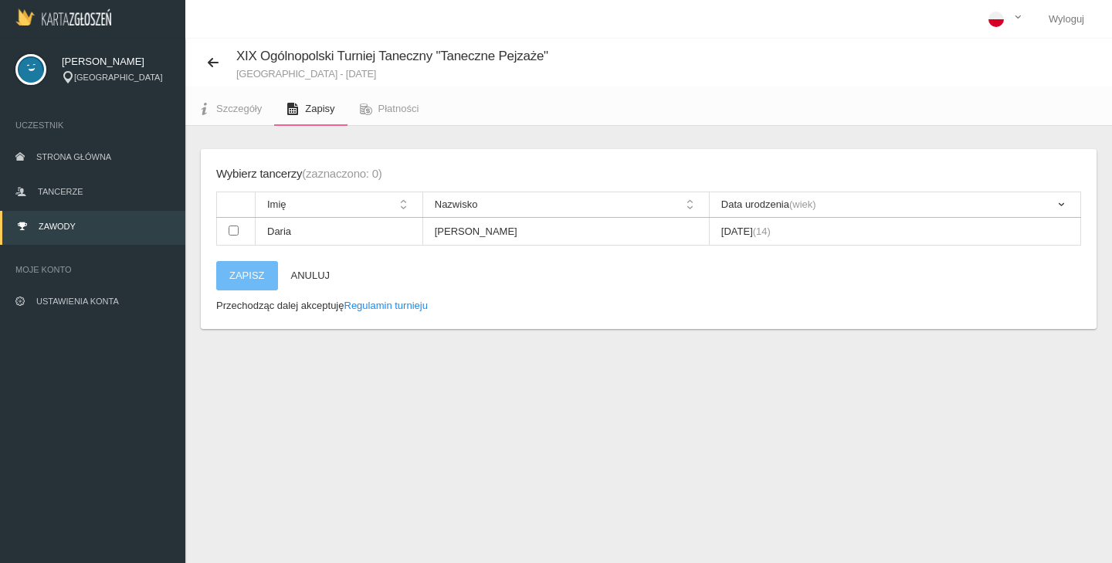
click at [325, 120] on link "Zapisy" at bounding box center [310, 109] width 73 height 34
click at [299, 103] on link "Zapisy" at bounding box center [310, 109] width 73 height 34
click at [289, 107] on icon at bounding box center [292, 109] width 12 height 12
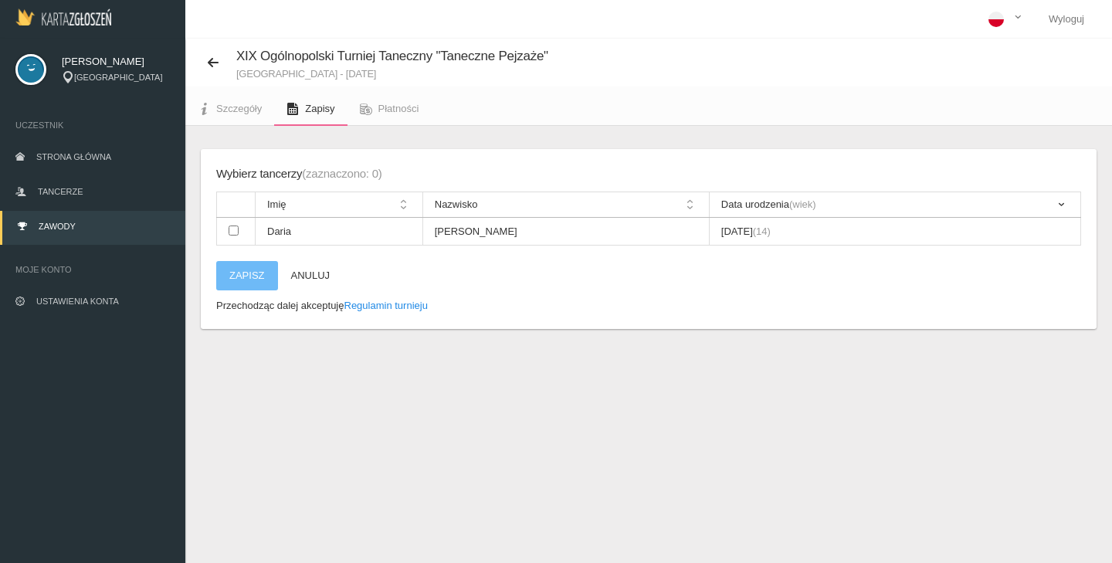
click at [301, 111] on link "Zapisy" at bounding box center [310, 109] width 73 height 34
click at [240, 113] on span "Szczegóły" at bounding box center [239, 109] width 46 height 12
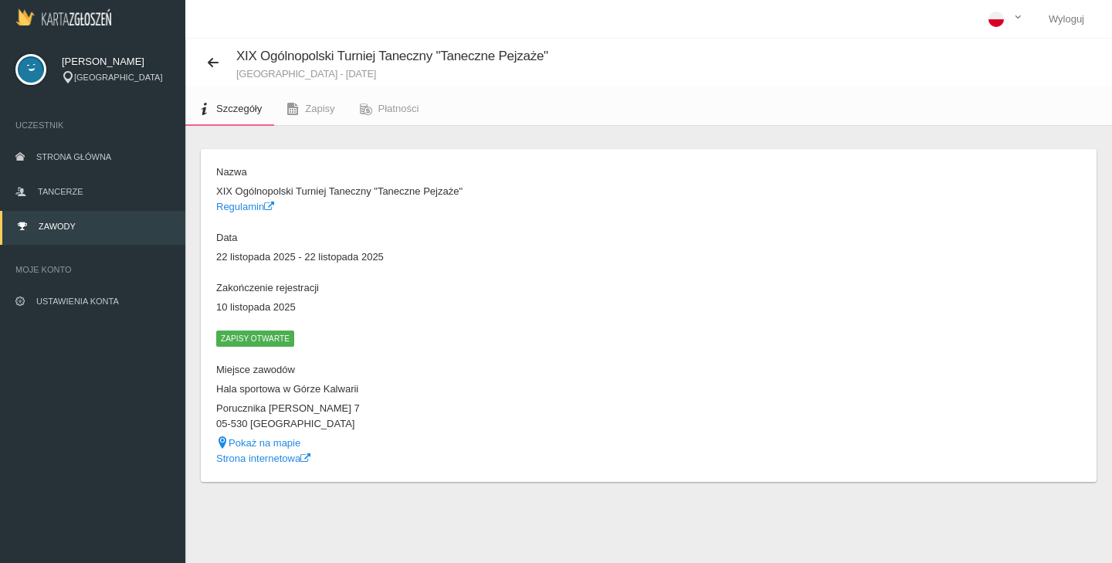
click at [259, 336] on span "Zapisy otwarte" at bounding box center [255, 337] width 78 height 15
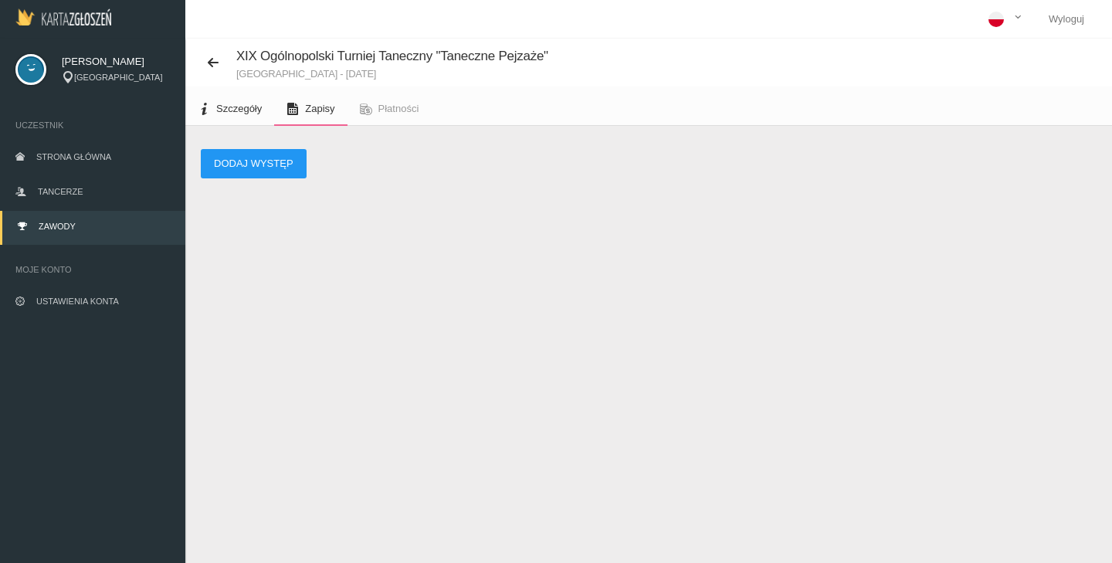
click at [245, 98] on link "Szczegóły" at bounding box center [229, 109] width 89 height 34
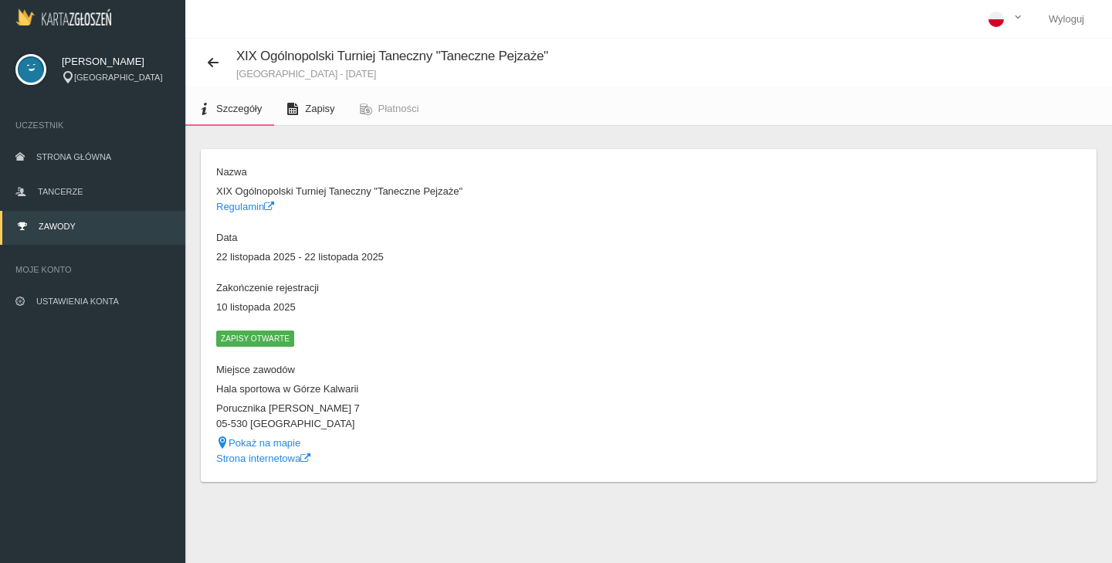
click at [316, 107] on span "Zapisy" at bounding box center [319, 109] width 29 height 12
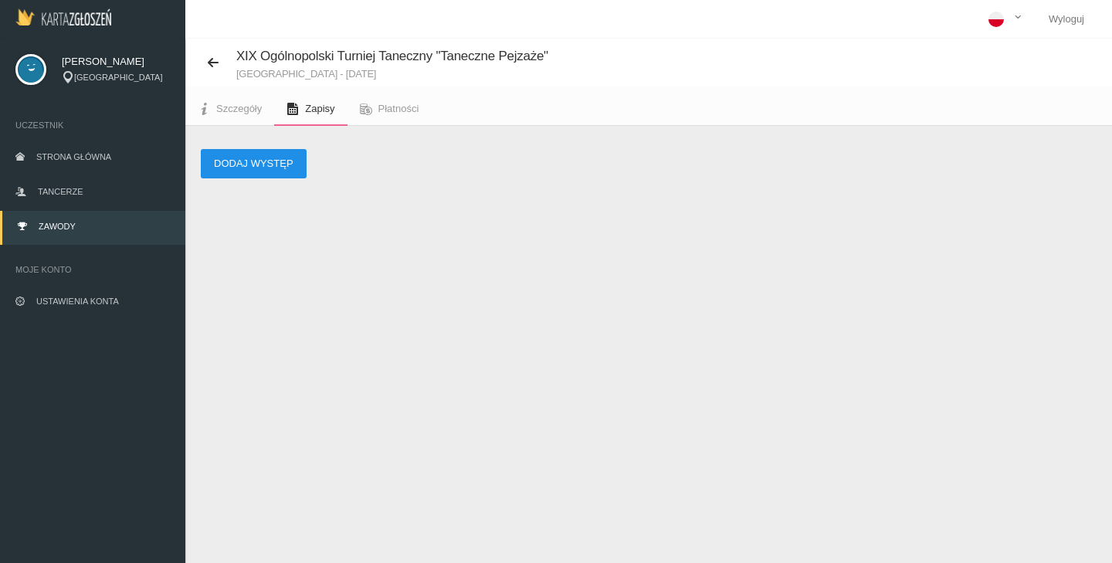
click at [260, 165] on button "Dodaj występ" at bounding box center [254, 163] width 106 height 29
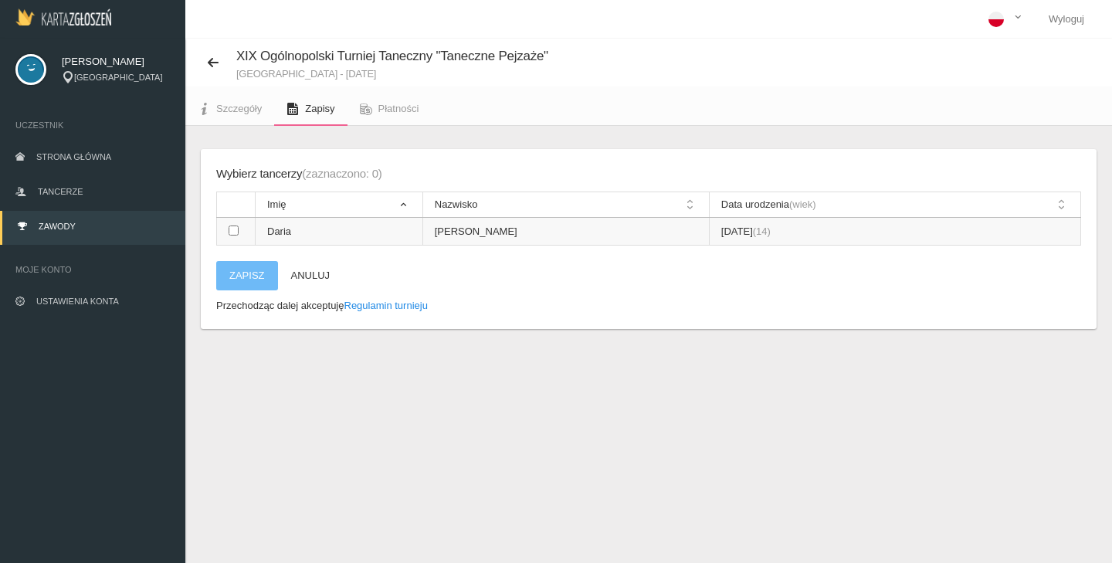
click at [228, 233] on input "checkbox" at bounding box center [233, 230] width 10 height 10
checkbox input "true"
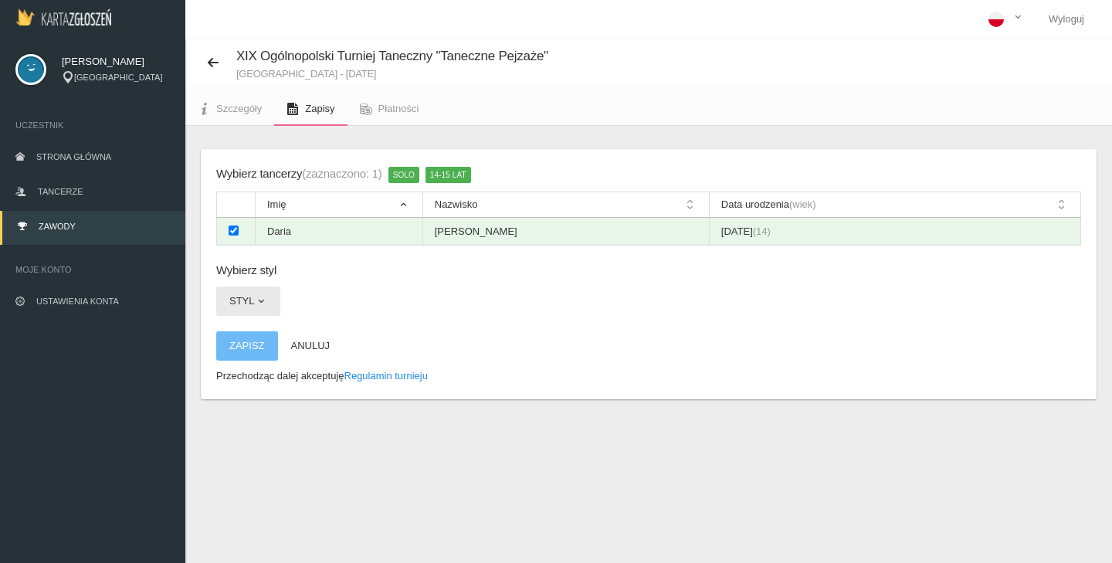
click at [259, 297] on span "button" at bounding box center [261, 301] width 12 height 12
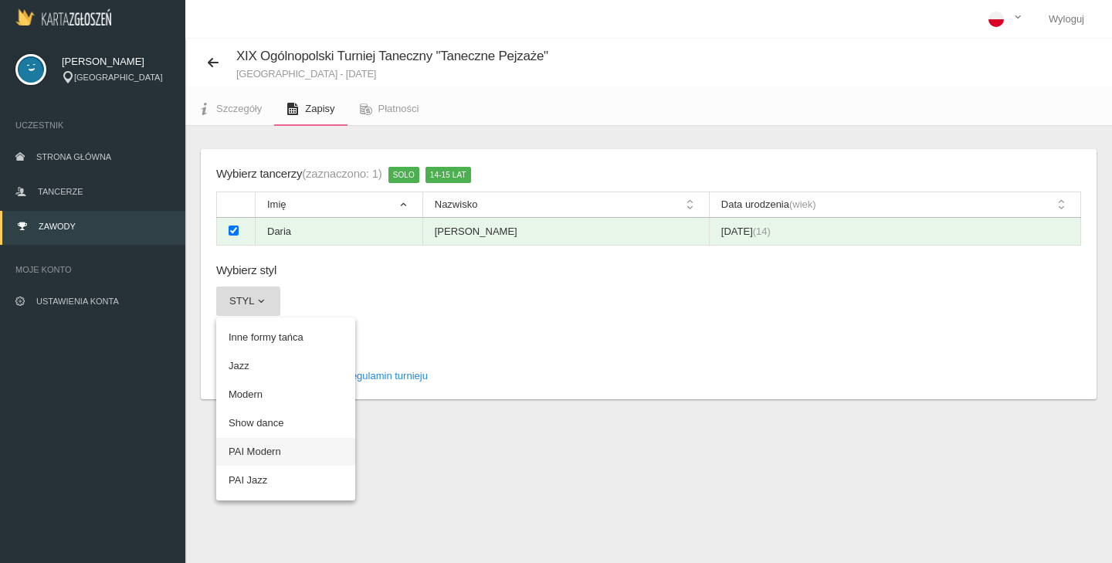
click at [253, 448] on link "PAI Modern" at bounding box center [285, 452] width 139 height 28
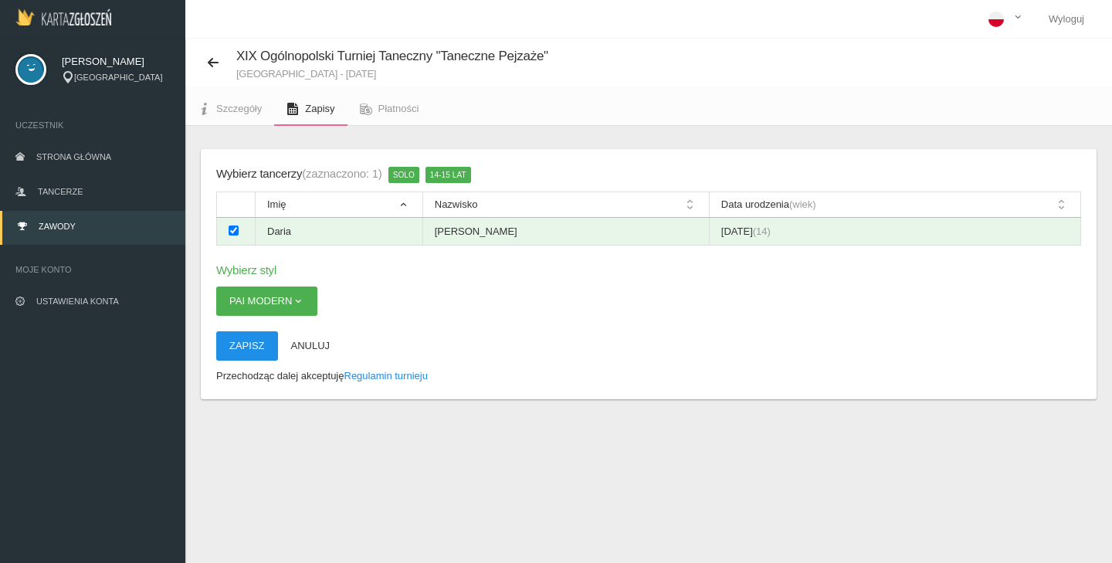
click at [250, 344] on button "Zapisz" at bounding box center [247, 345] width 62 height 29
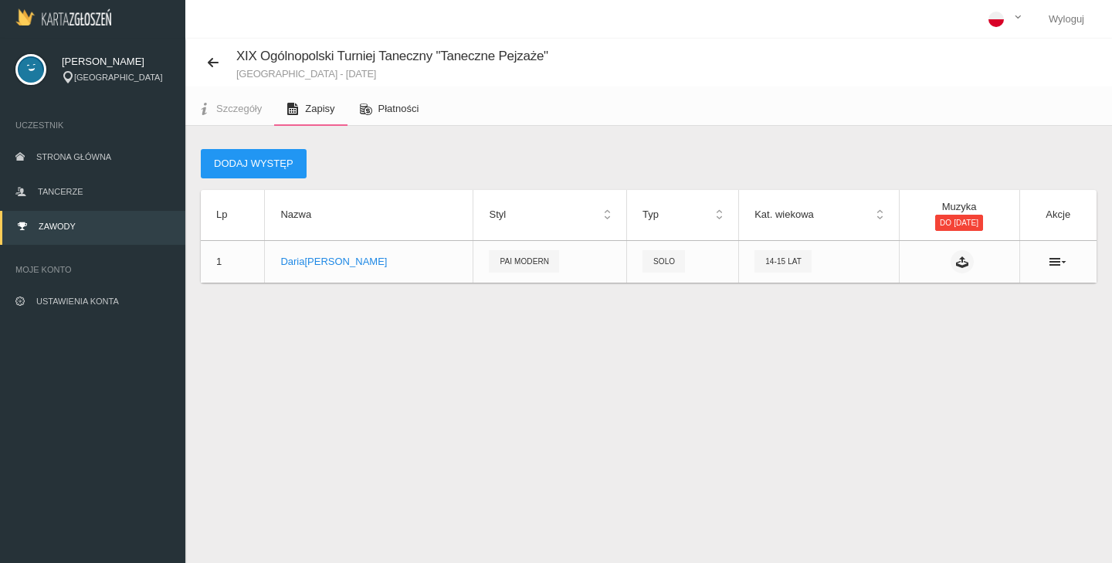
click at [406, 103] on span "Płatności" at bounding box center [398, 109] width 41 height 12
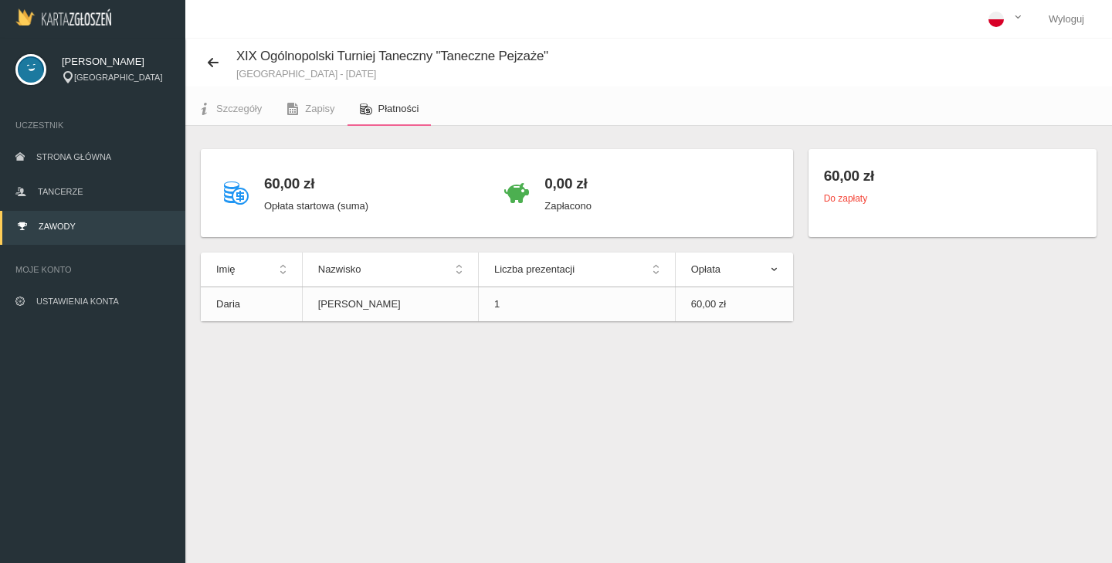
click at [862, 174] on h4 "60,00 zł" at bounding box center [952, 175] width 257 height 22
click at [824, 210] on div "60,00 zł Do zapłaty" at bounding box center [952, 193] width 288 height 88
click at [826, 201] on small "Do zapłaty" at bounding box center [845, 198] width 43 height 11
click at [833, 171] on h4 "60,00 zł" at bounding box center [952, 175] width 257 height 22
click at [849, 198] on small "Do zapłaty" at bounding box center [845, 198] width 43 height 11
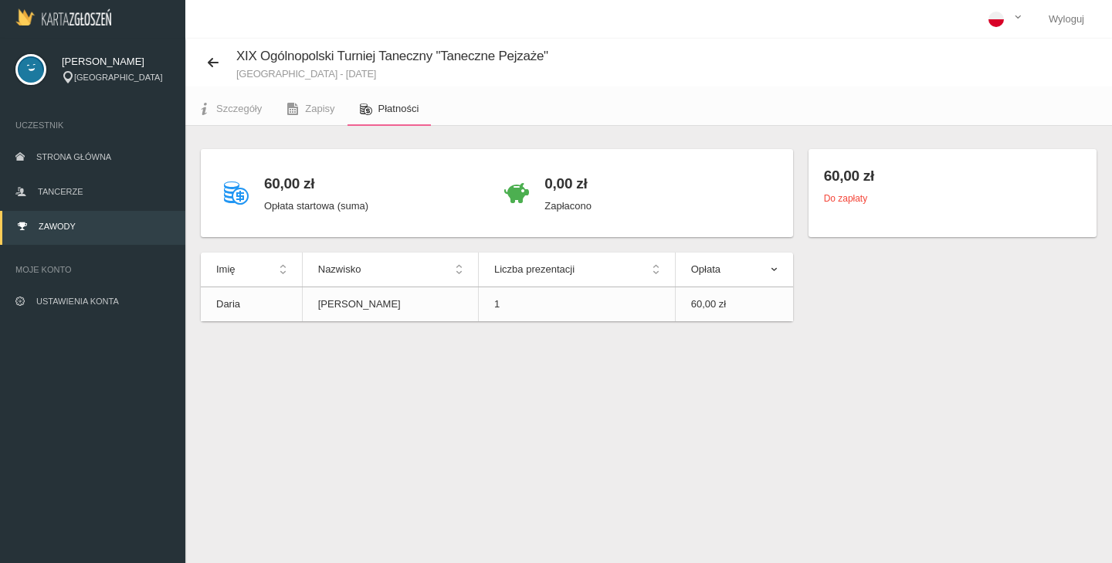
click at [834, 152] on div "60,00 zł Do zapłaty" at bounding box center [952, 193] width 288 height 88
click at [831, 207] on div "60,00 zł Do zapłaty" at bounding box center [952, 193] width 288 height 88
click at [830, 191] on div "Do zapłaty" at bounding box center [952, 198] width 257 height 15
click at [836, 171] on h4 "60,00 zł" at bounding box center [952, 175] width 257 height 22
click at [837, 181] on h4 "60,00 zł" at bounding box center [952, 175] width 257 height 22
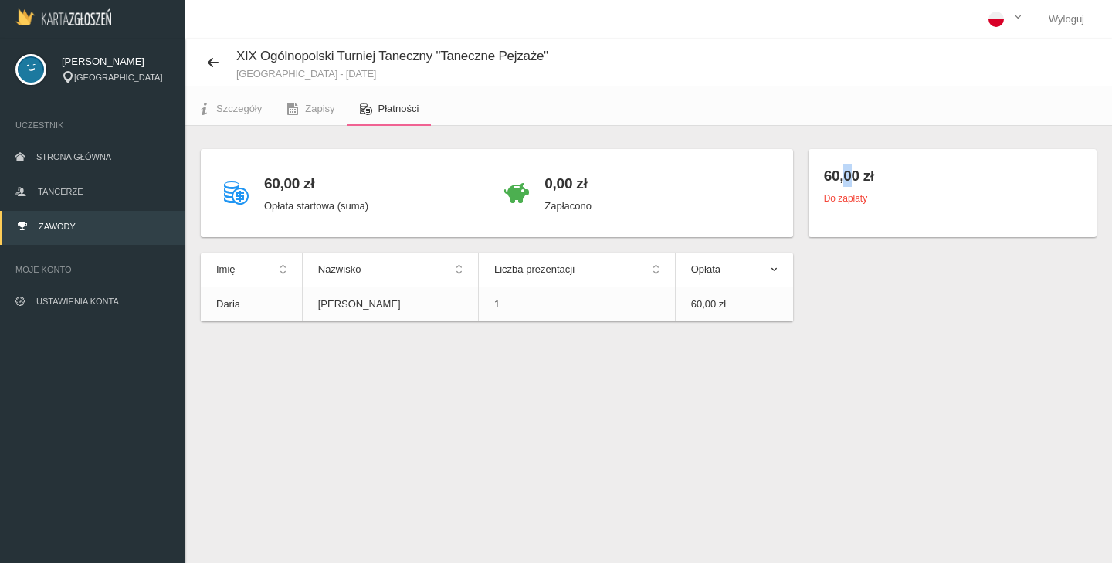
click at [837, 181] on h4 "60,00 zł" at bounding box center [952, 175] width 257 height 22
click at [567, 179] on h4 "0,00 zł" at bounding box center [567, 183] width 47 height 22
click at [289, 201] on p "Opłata startowa (suma)" at bounding box center [316, 205] width 104 height 15
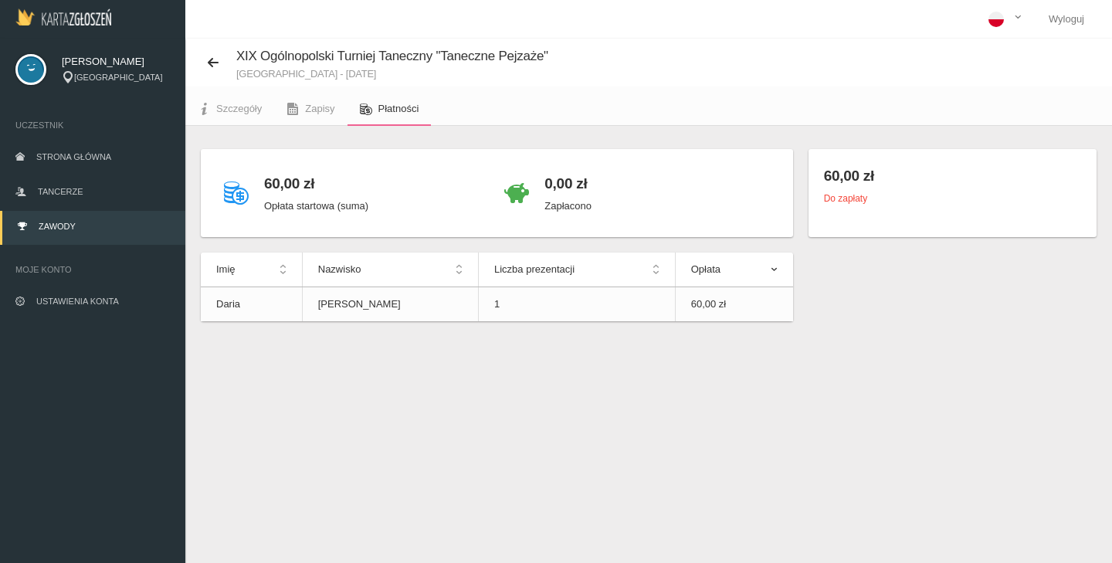
click at [303, 73] on small "Góra Kalwaria - 22 listopada 2025" at bounding box center [392, 74] width 312 height 10
click at [865, 183] on h4 "60,00 zł" at bounding box center [952, 175] width 257 height 22
click at [316, 113] on span "Zapisy" at bounding box center [319, 109] width 29 height 12
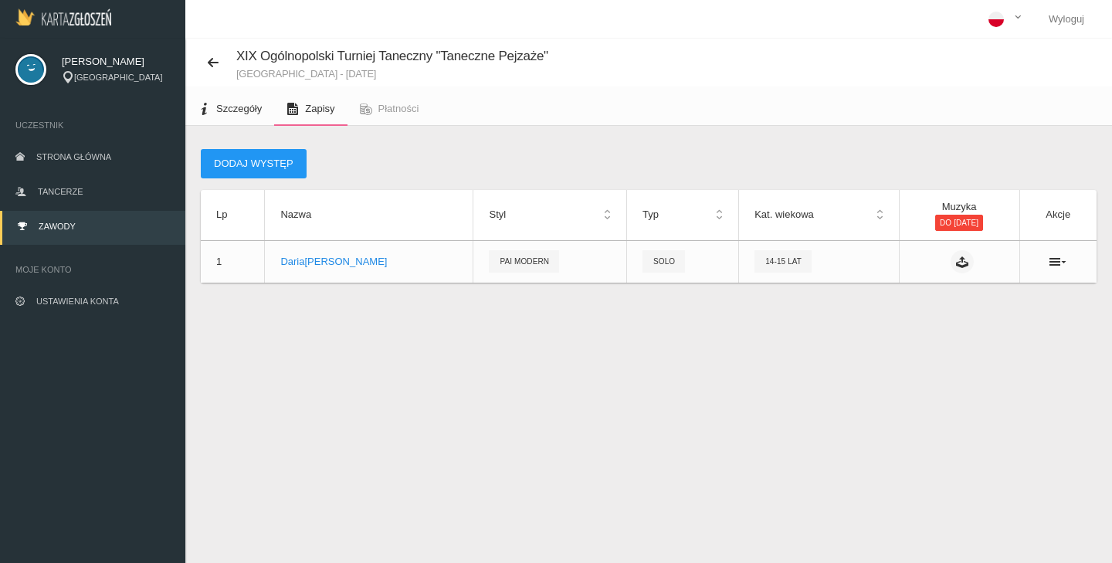
click at [235, 110] on span "Szczegóły" at bounding box center [239, 109] width 46 height 12
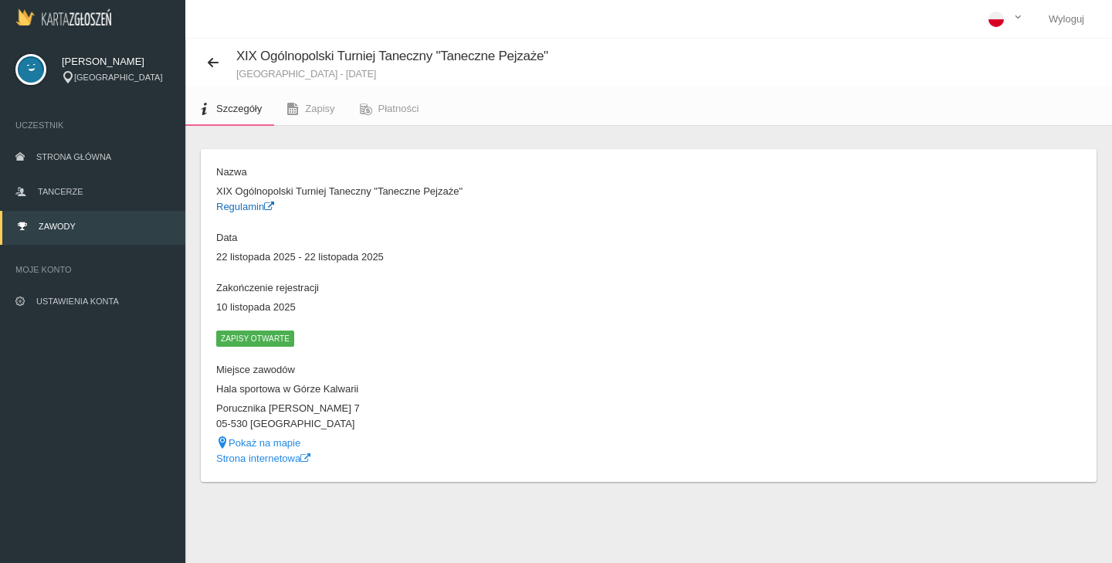
click at [235, 209] on link "Regulamin" at bounding box center [245, 207] width 58 height 12
